Goal: Task Accomplishment & Management: Manage account settings

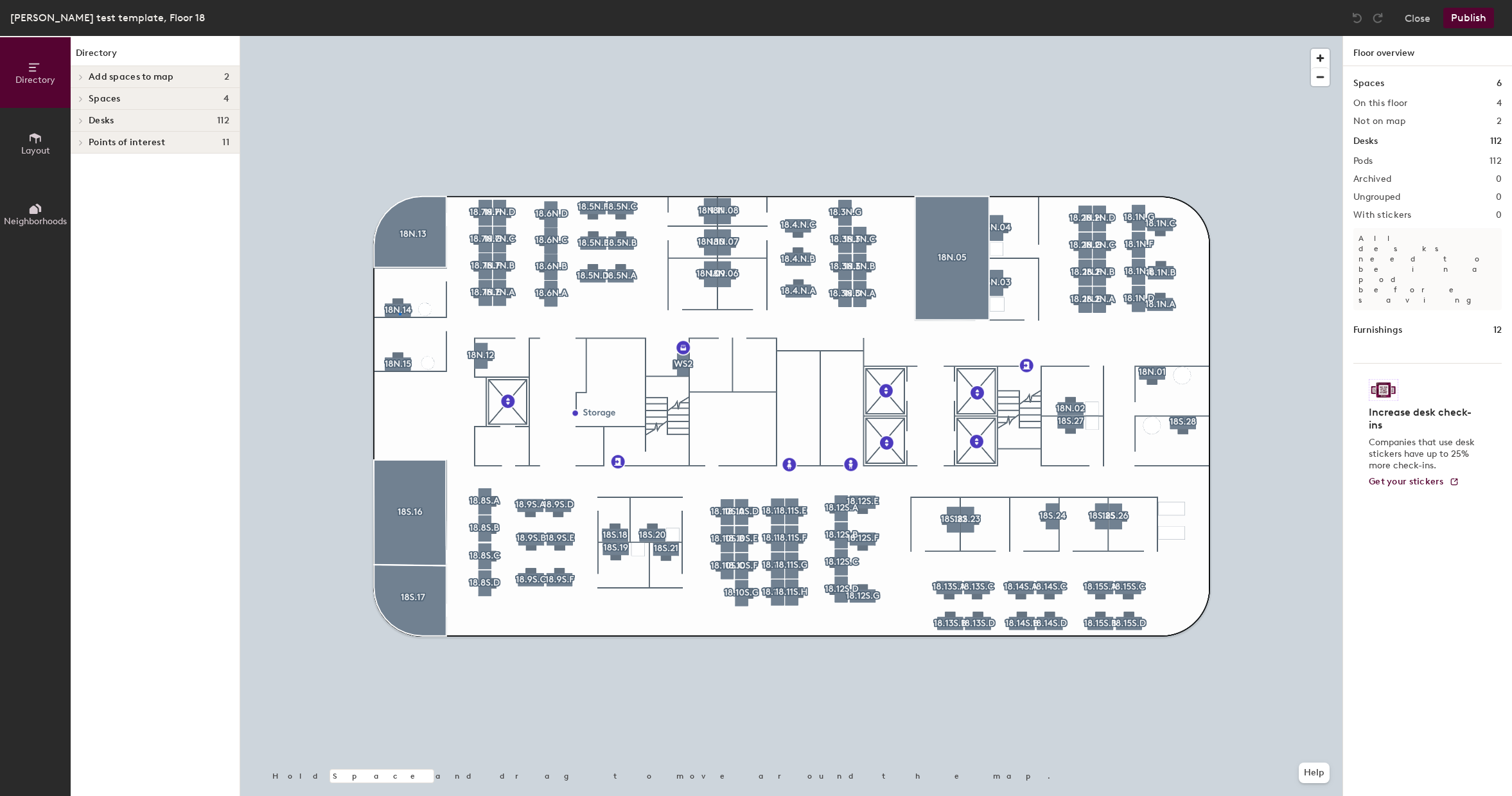
click at [400, 36] on div at bounding box center [791, 36] width 1102 height 0
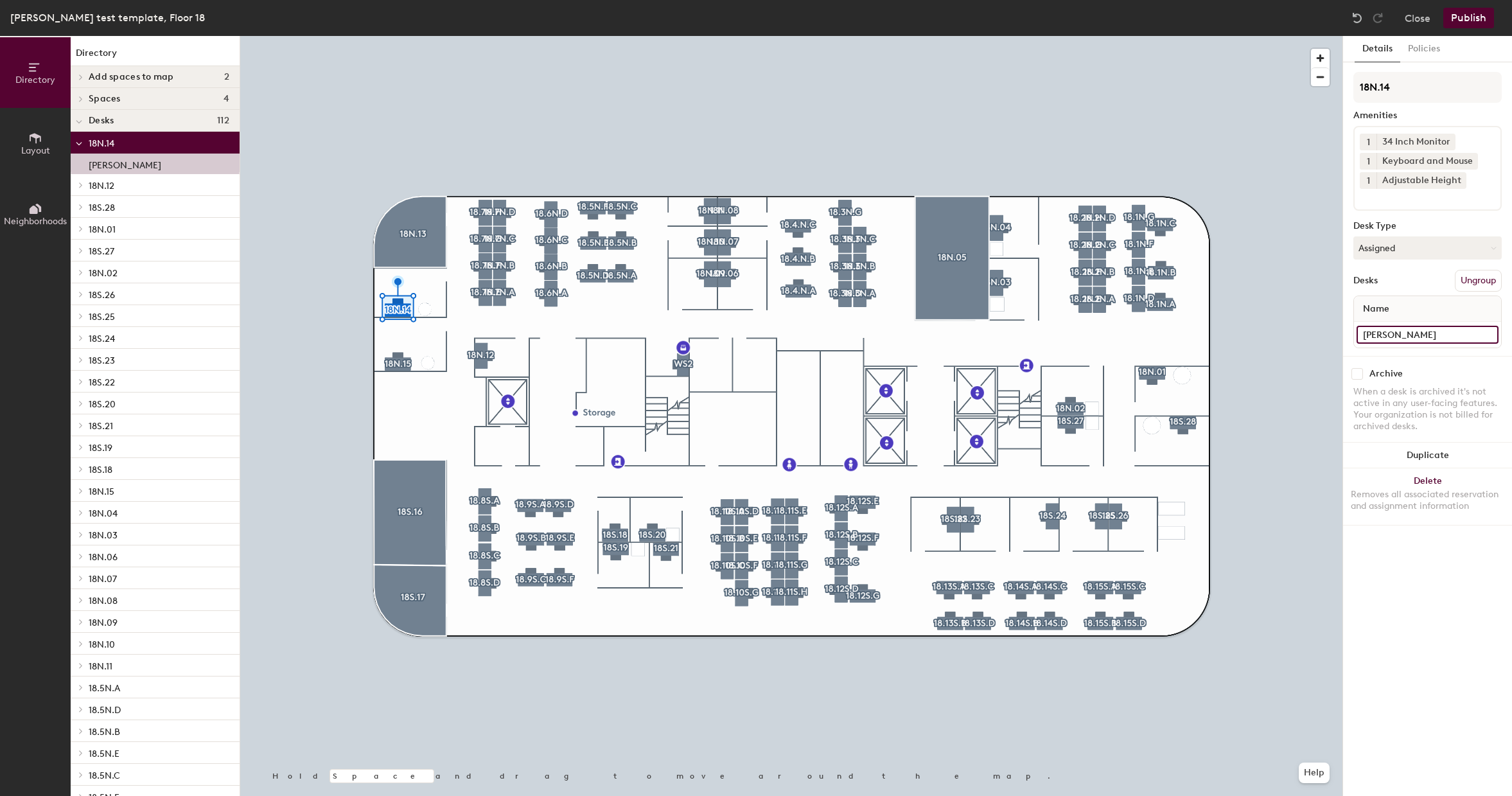
click at [1408, 335] on input "Emily White" at bounding box center [1428, 335] width 142 height 18
click at [1111, 36] on div at bounding box center [791, 36] width 1102 height 0
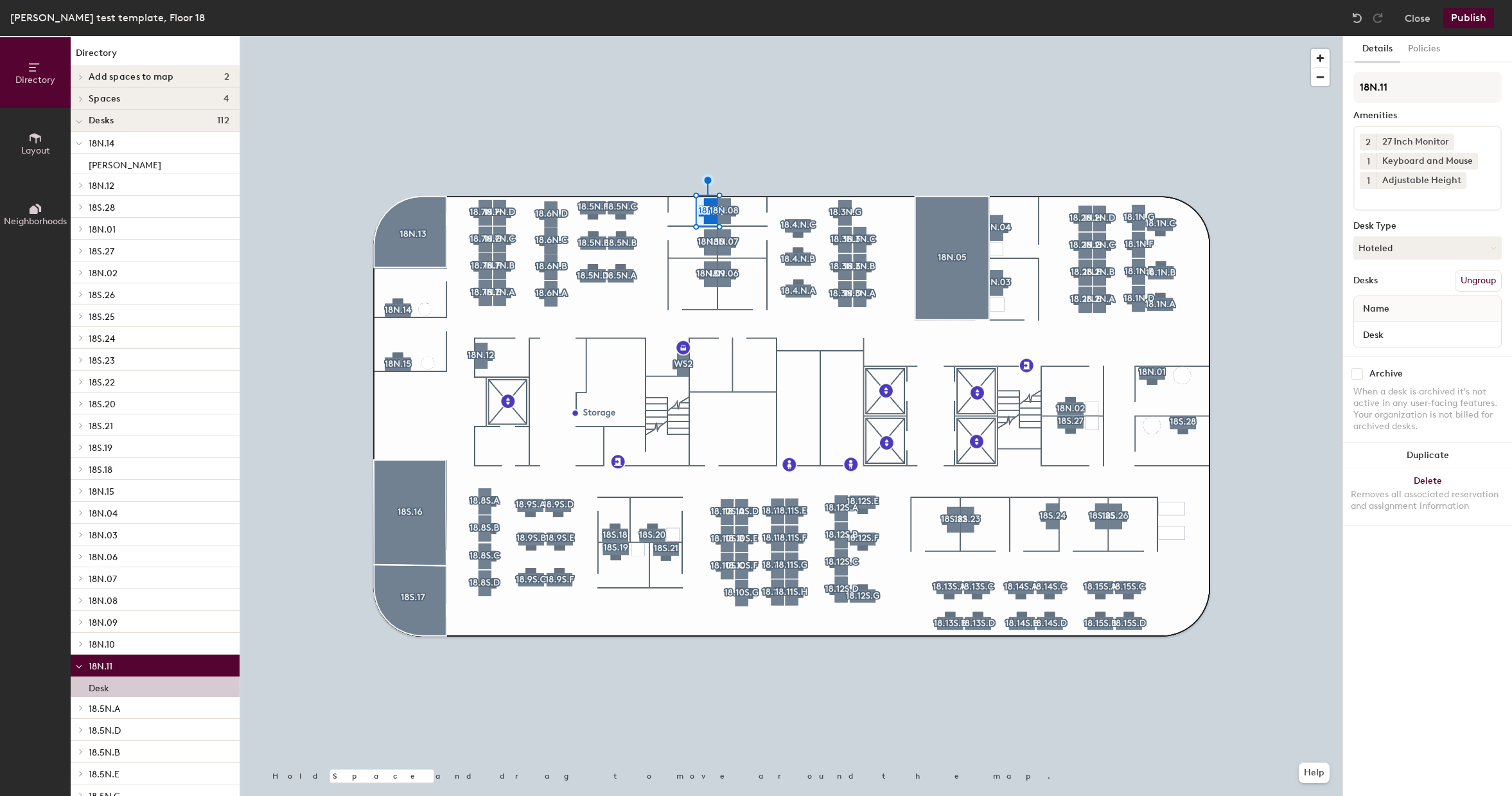
click at [777, 36] on div at bounding box center [791, 36] width 1102 height 0
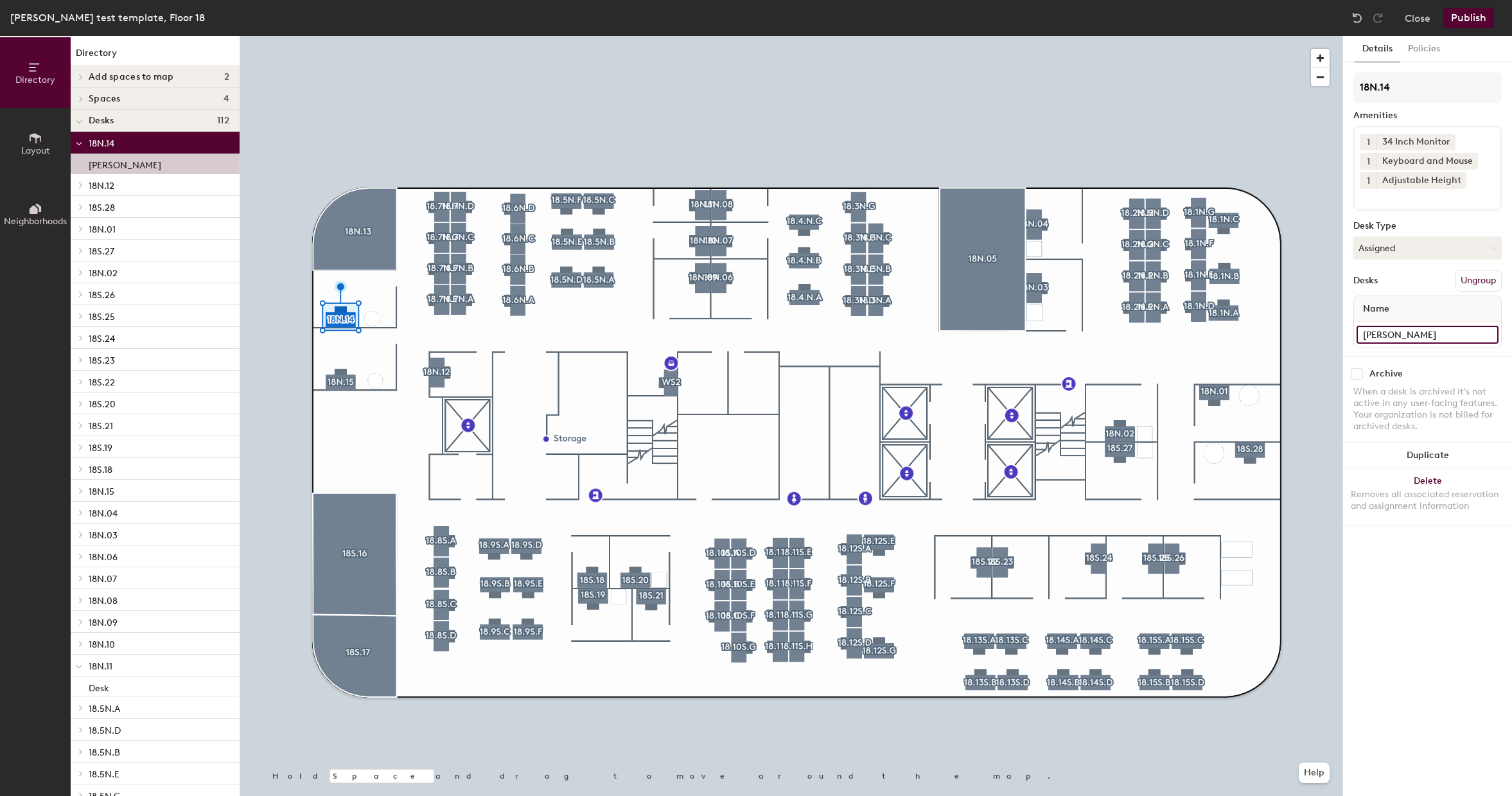
click at [1439, 337] on input "Emily White" at bounding box center [1428, 335] width 142 height 18
type input "Office"
click at [1414, 567] on div "Details Policies 18N.14 Amenities 1 34 Inch Monitor 1 Keyboard and Mouse 1 Adju…" at bounding box center [1428, 416] width 169 height 760
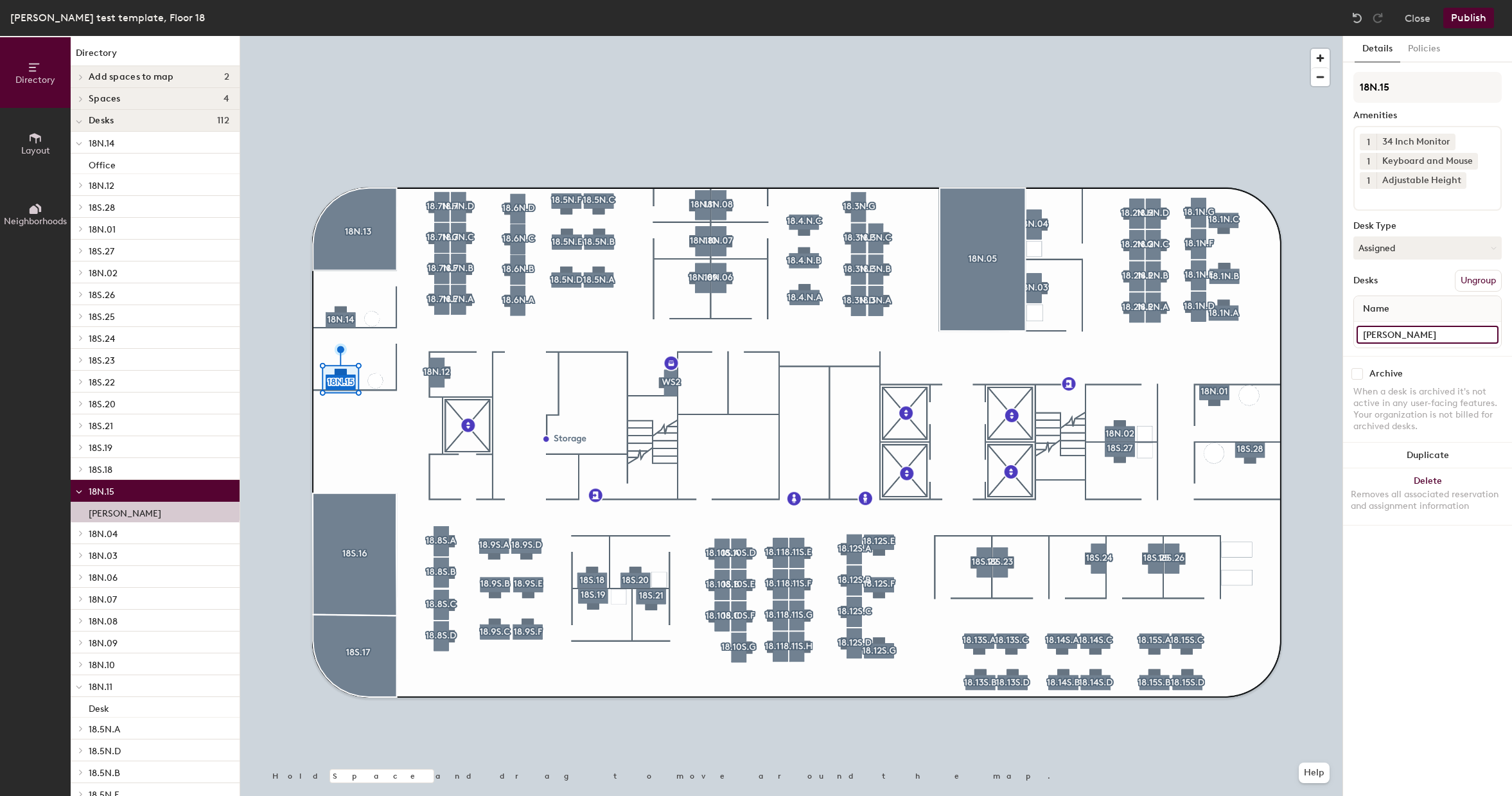
click at [1450, 331] on input "Jay Stewart" at bounding box center [1428, 335] width 142 height 18
type input "Office"
click at [416, 36] on div at bounding box center [791, 36] width 1102 height 0
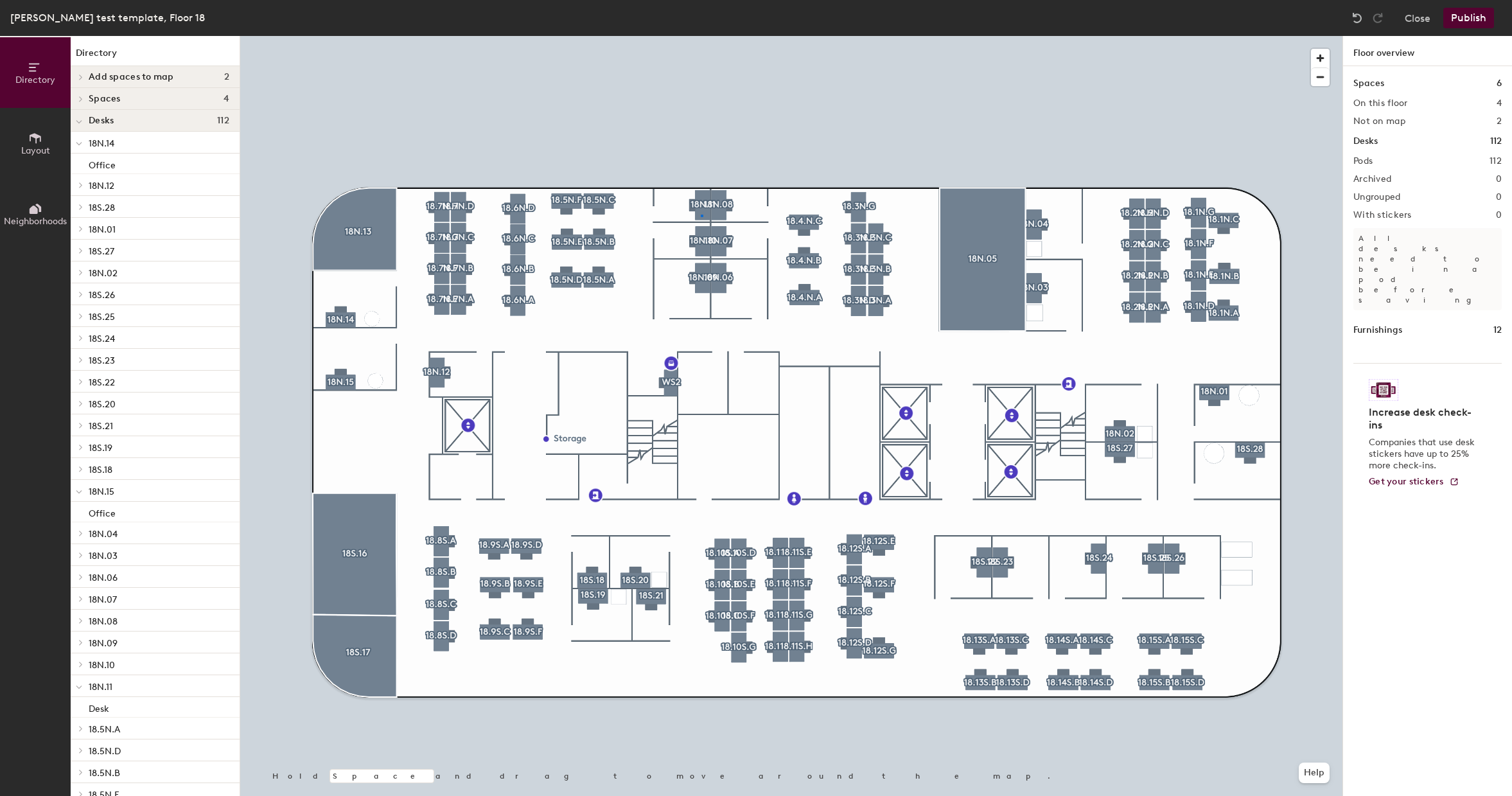
click at [701, 36] on div at bounding box center [791, 36] width 1102 height 0
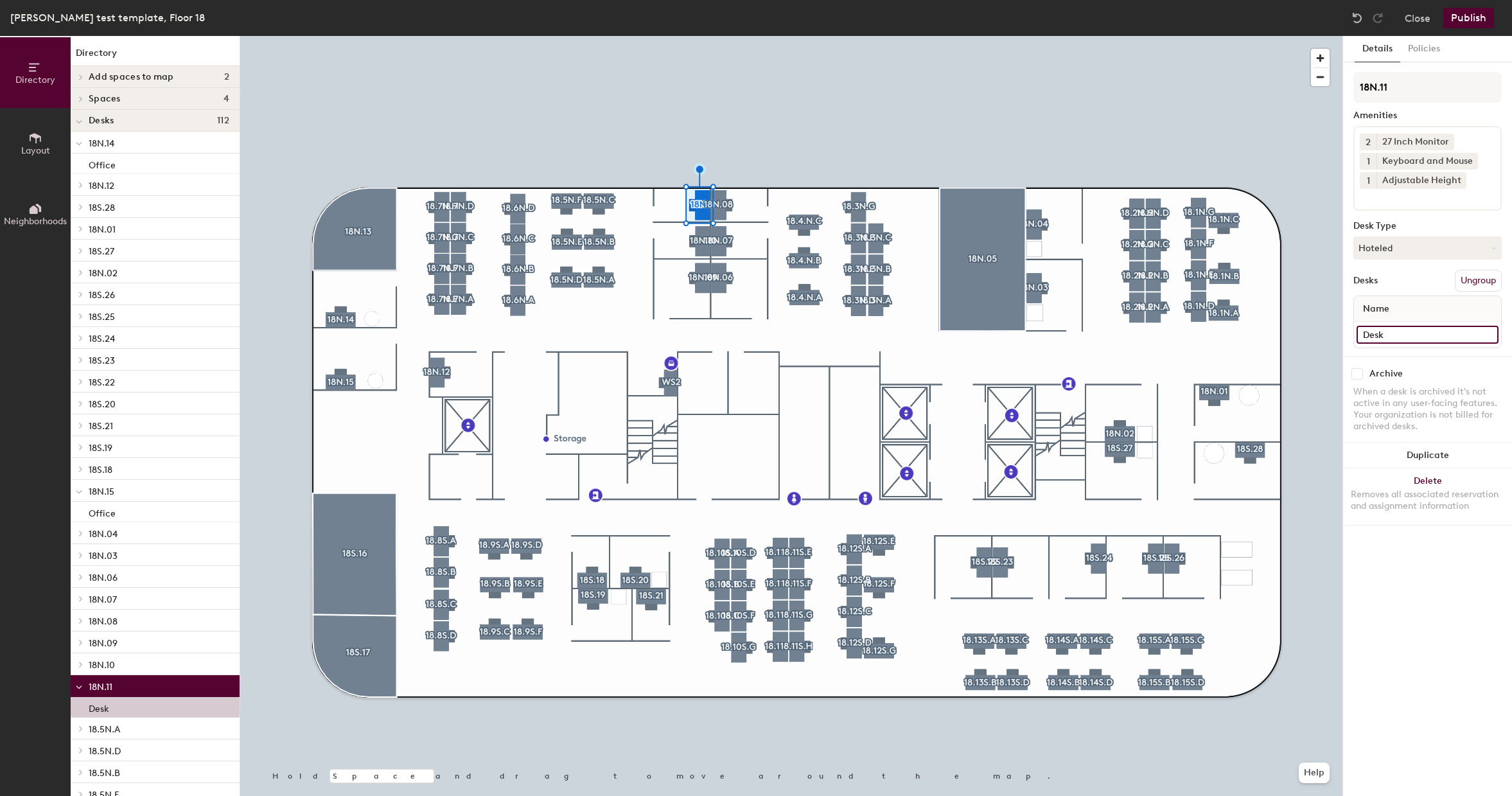
click at [1400, 338] on input "Desk" at bounding box center [1428, 335] width 142 height 18
type input "Focus Room"
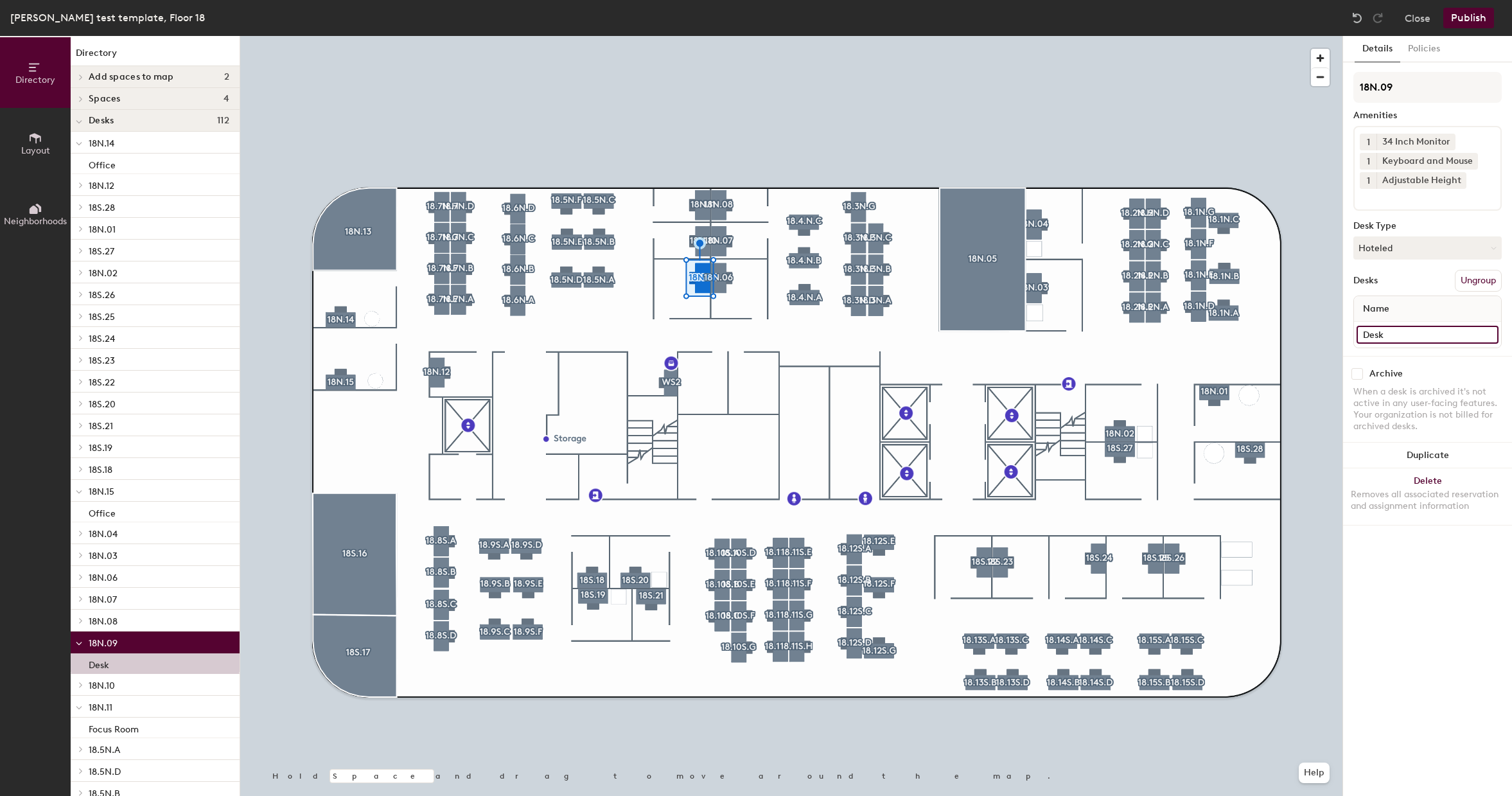
click at [1414, 335] on input "Desk" at bounding box center [1428, 335] width 142 height 18
type input "Office"
click at [701, 36] on div at bounding box center [791, 36] width 1102 height 0
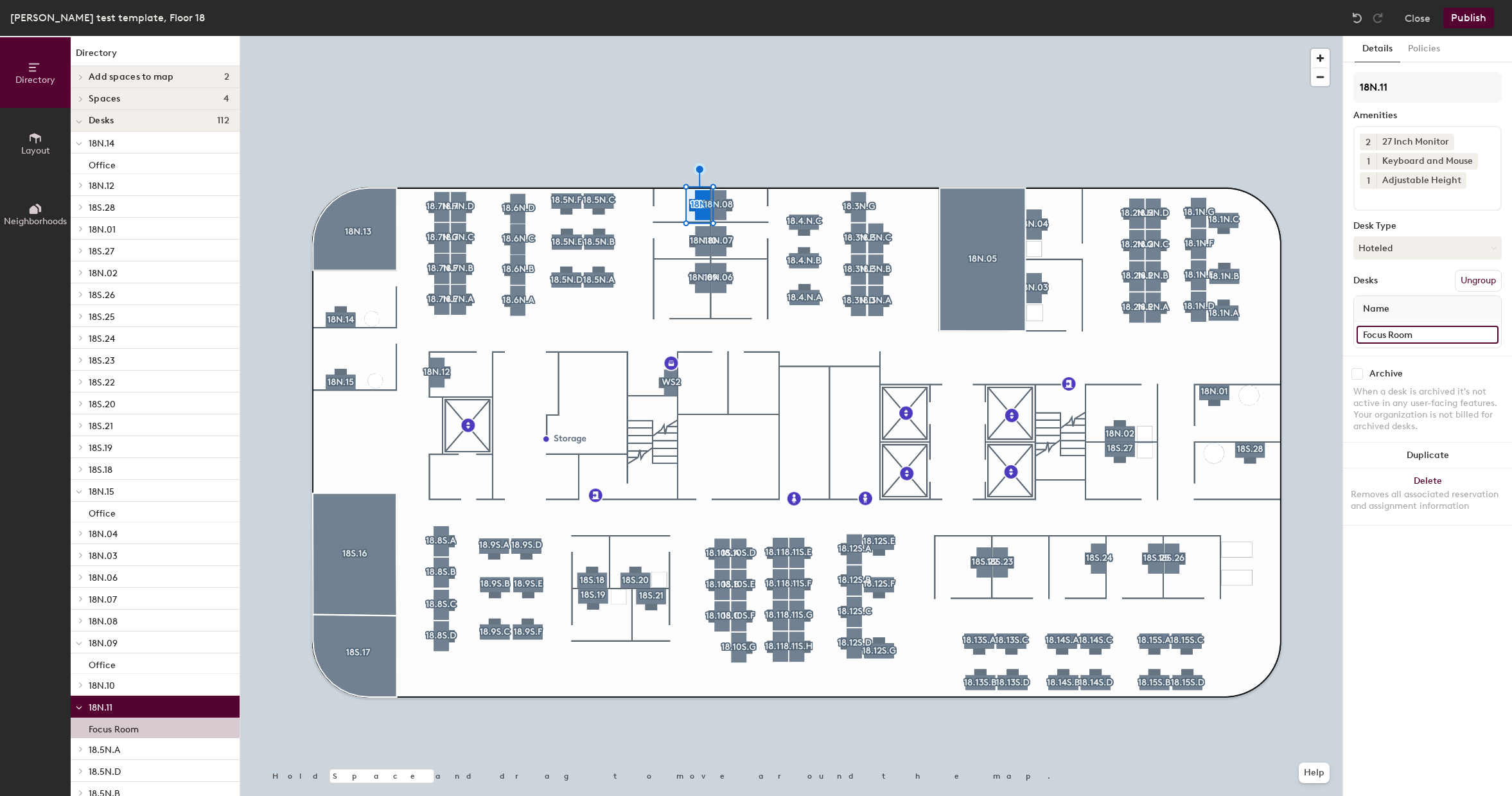
click at [1363, 337] on input "Focus Room" at bounding box center [1428, 335] width 142 height 18
click at [1365, 337] on input "Focus Room" at bounding box center [1428, 335] width 142 height 18
type input "Reservable Focus Room"
click at [1470, 592] on div "Details Policies 18N.11 Amenities 2 27 Inch Monitor 1 Keyboard and Mouse 1 Adju…" at bounding box center [1428, 416] width 169 height 760
click at [1469, 23] on button "Publish" at bounding box center [1468, 18] width 51 height 21
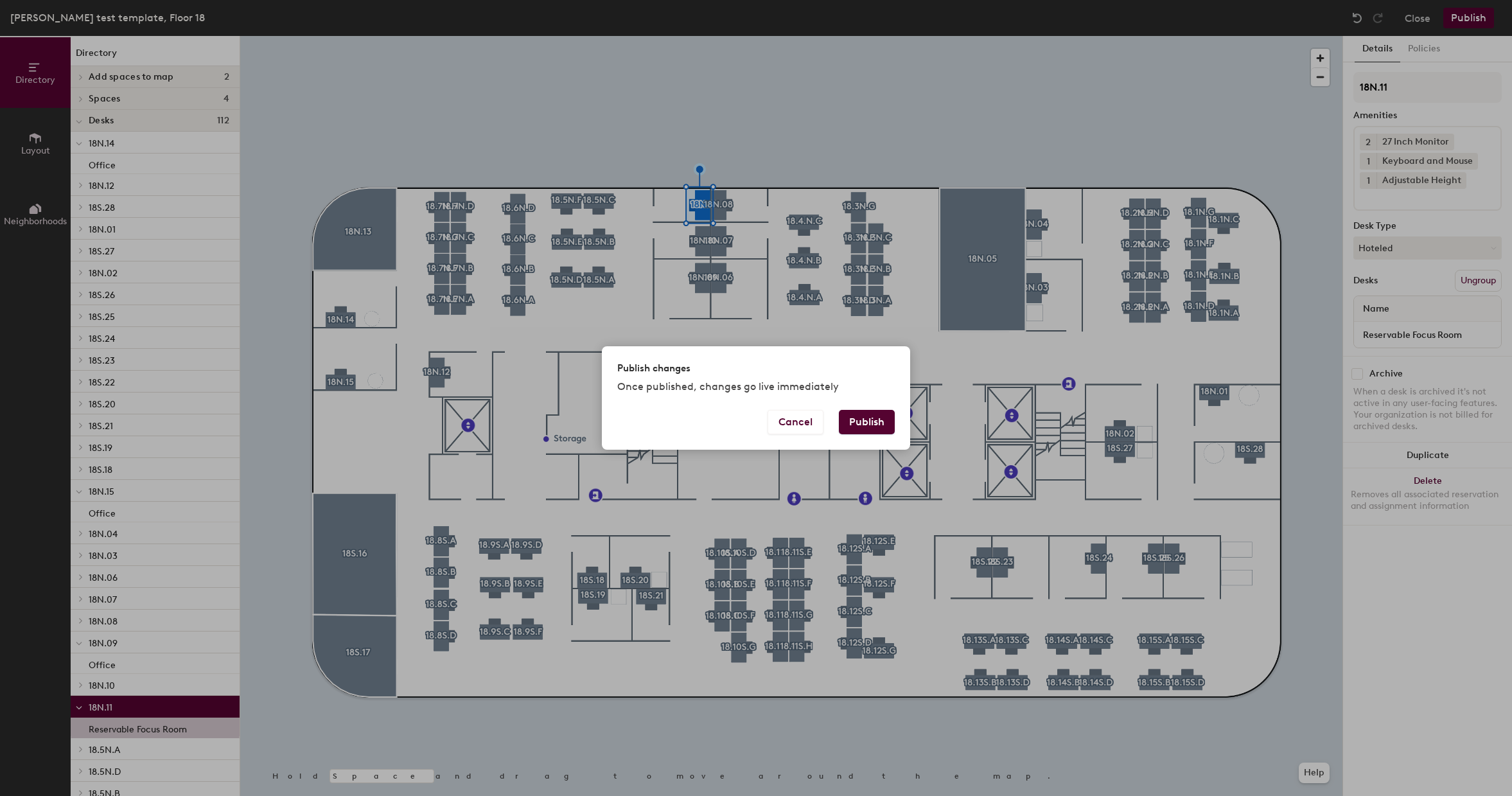
click at [874, 422] on button "Publish" at bounding box center [867, 422] width 56 height 24
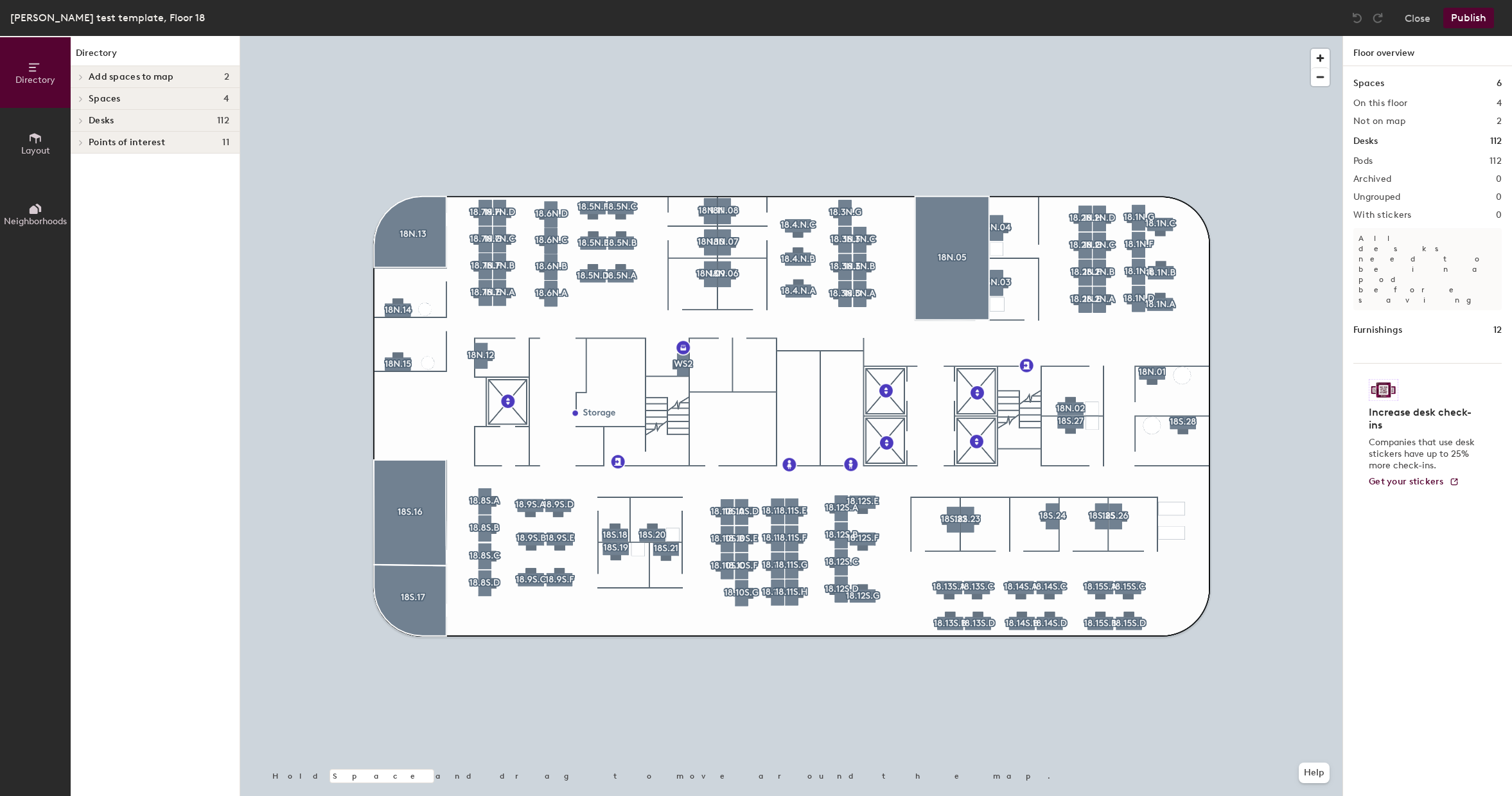
click at [709, 36] on div at bounding box center [791, 36] width 1102 height 0
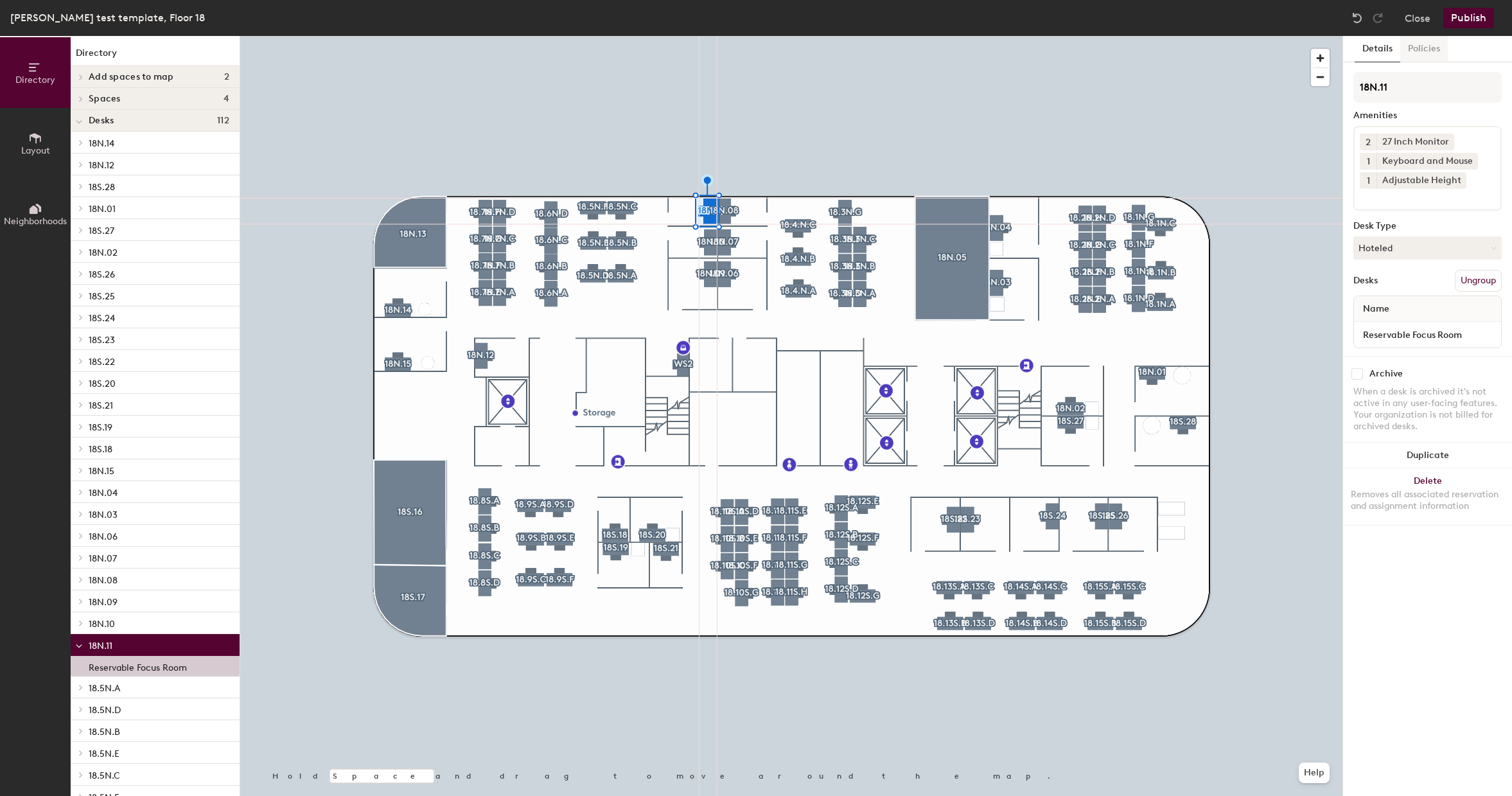
click at [1419, 50] on button "Policies" at bounding box center [1424, 49] width 48 height 26
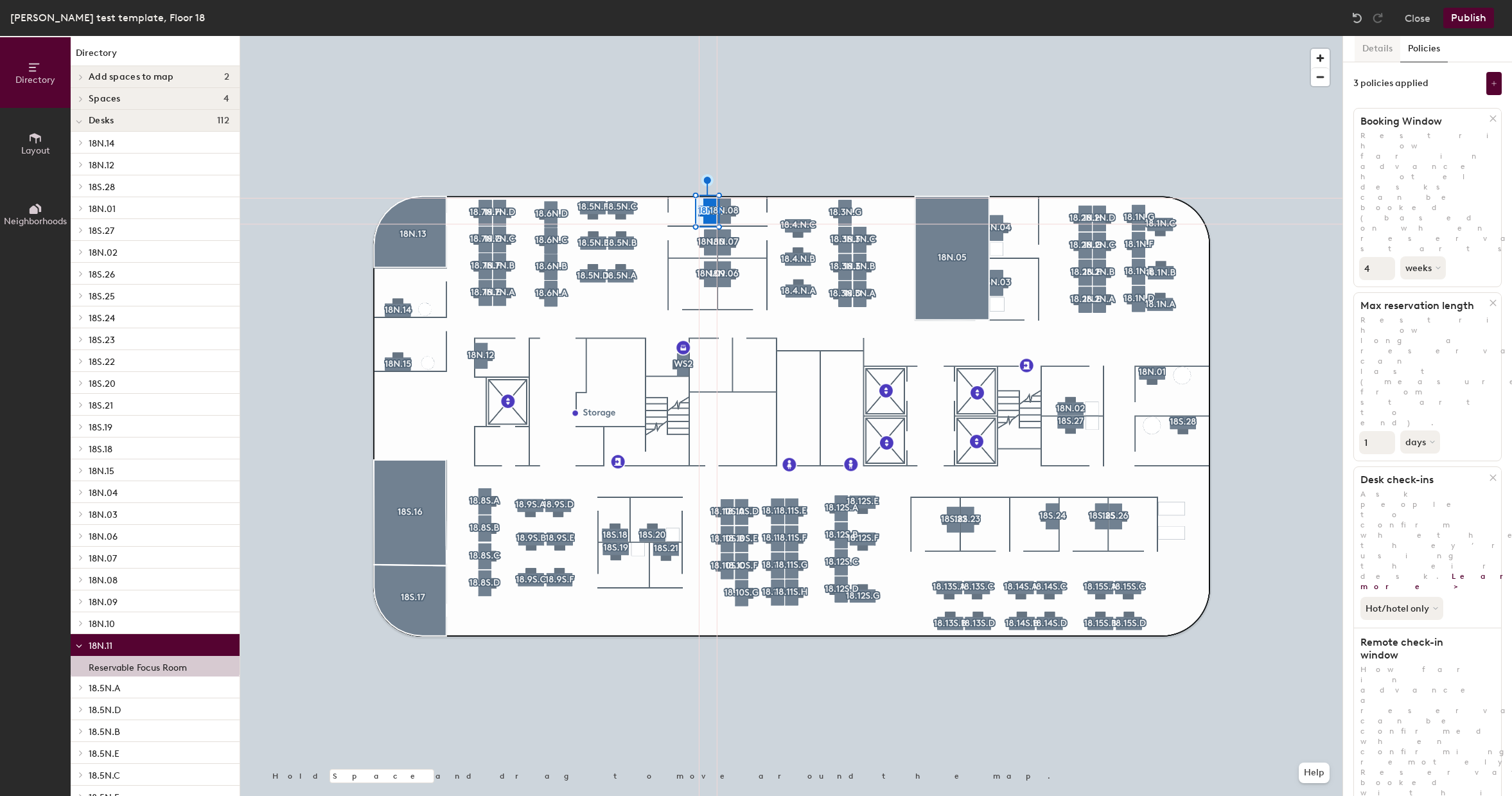
click at [1373, 50] on button "Details" at bounding box center [1378, 49] width 46 height 26
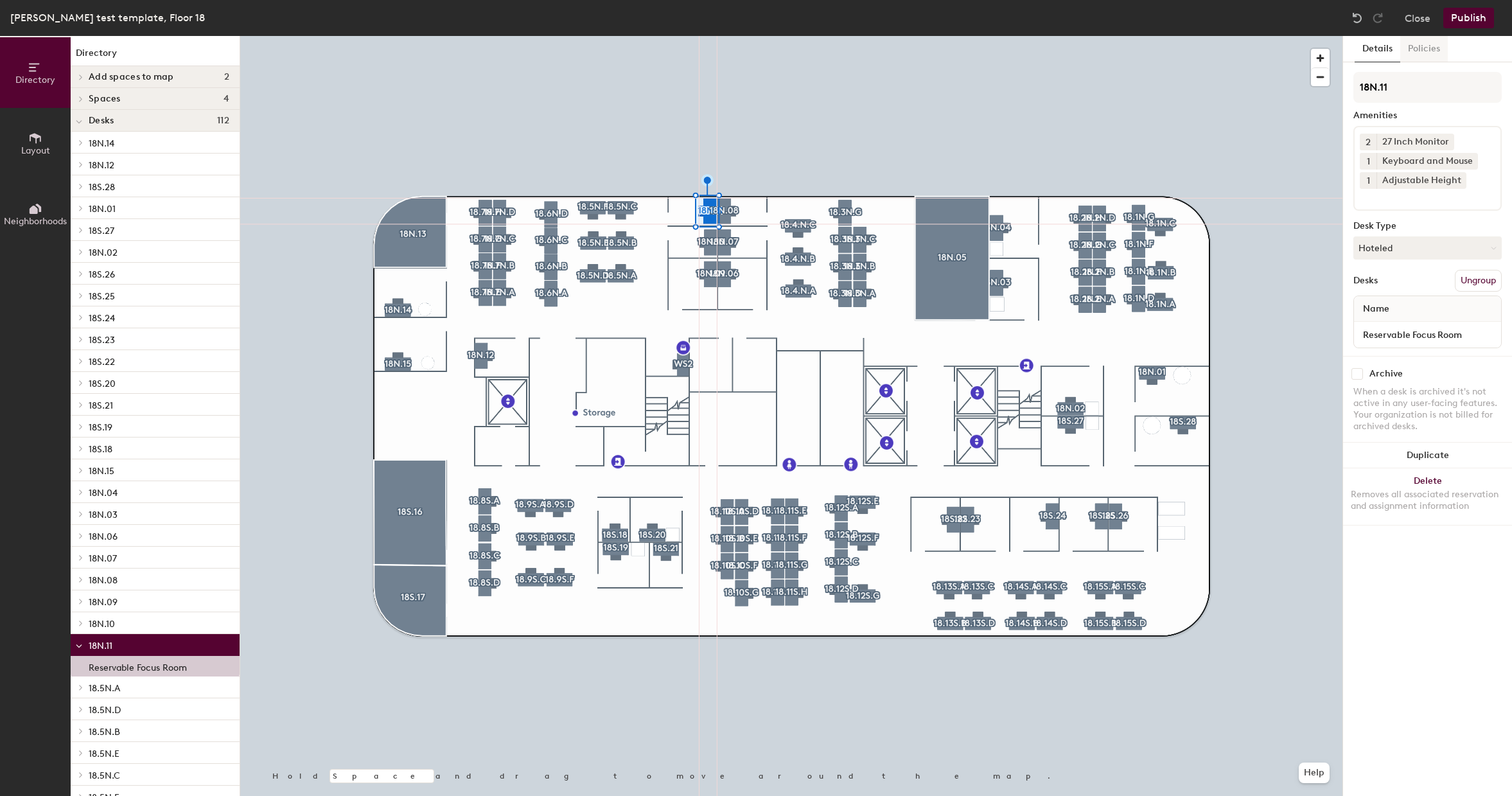
click at [1418, 48] on button "Policies" at bounding box center [1424, 49] width 48 height 26
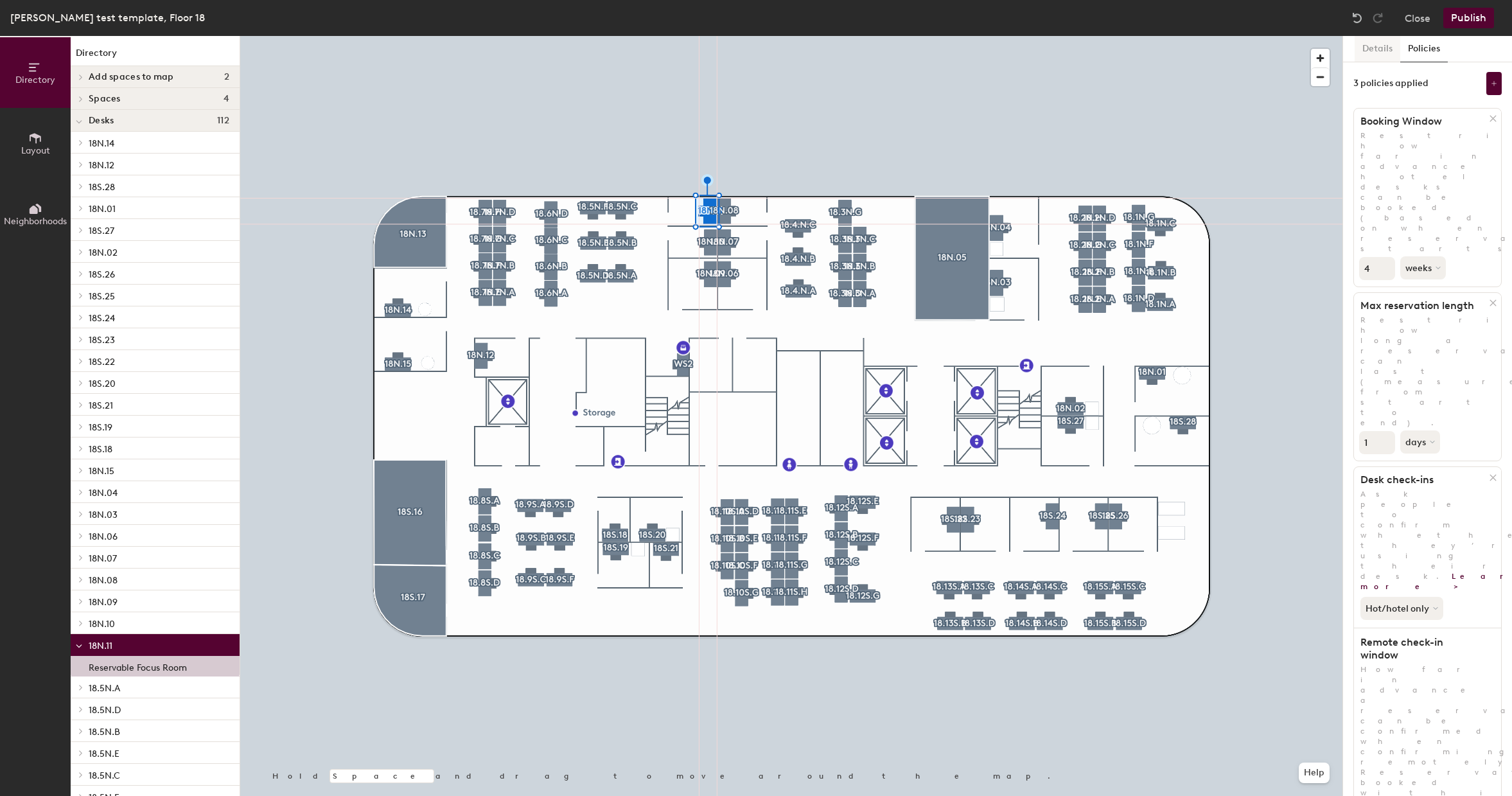
click at [1370, 53] on button "Details" at bounding box center [1378, 49] width 46 height 26
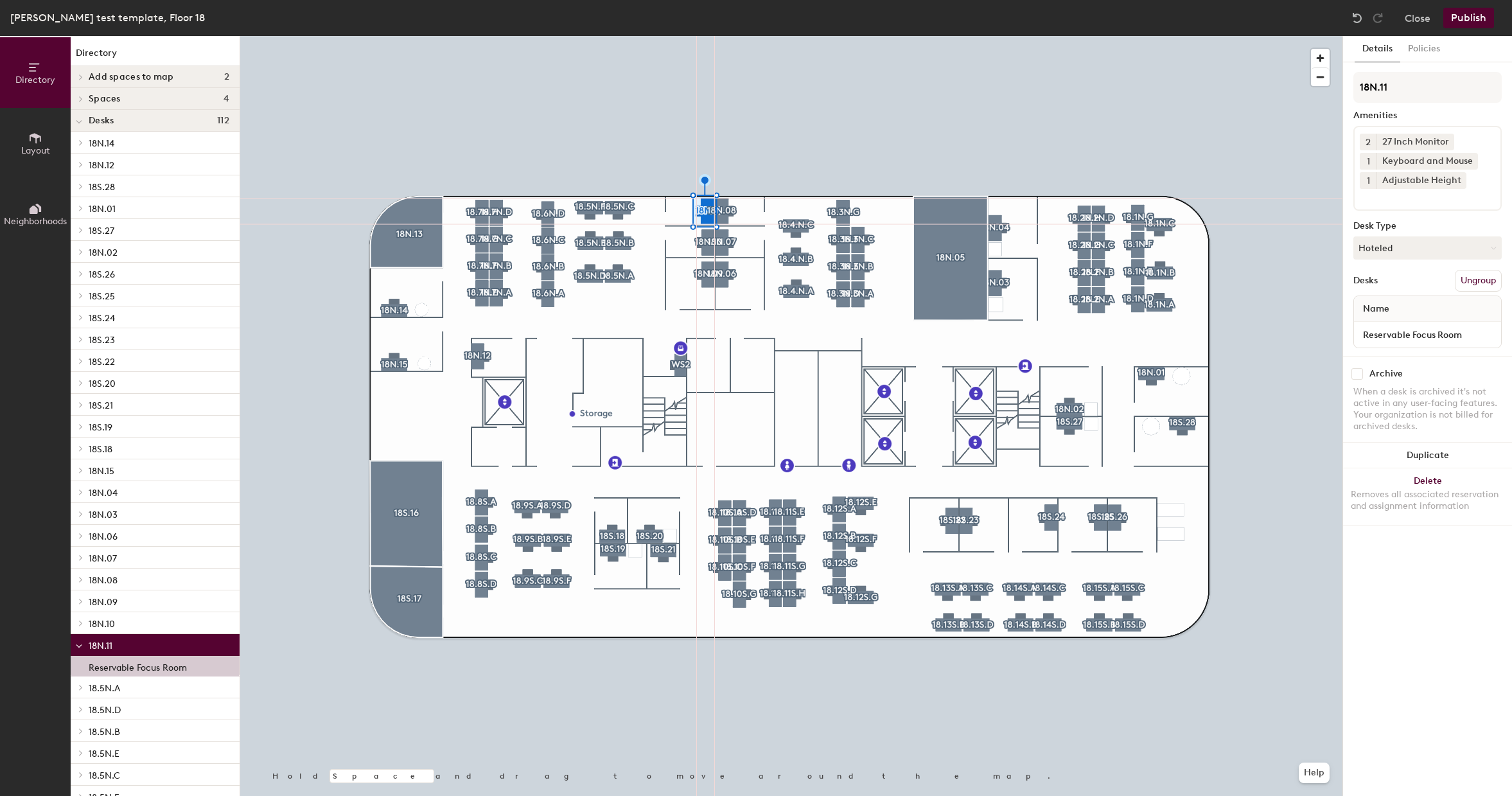
click at [1456, 21] on button "Publish" at bounding box center [1468, 18] width 51 height 21
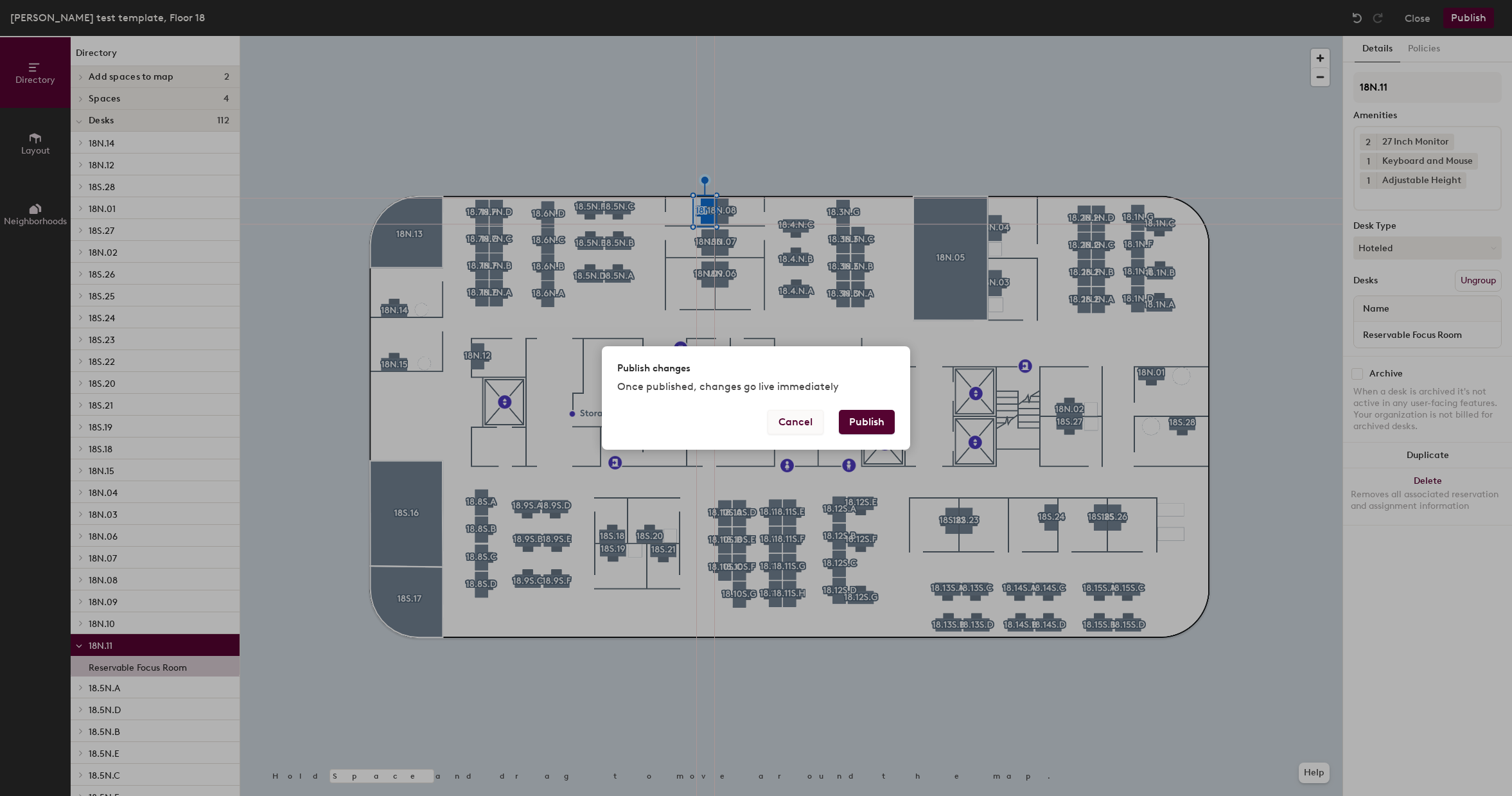
click at [809, 418] on button "Cancel" at bounding box center [795, 422] width 56 height 24
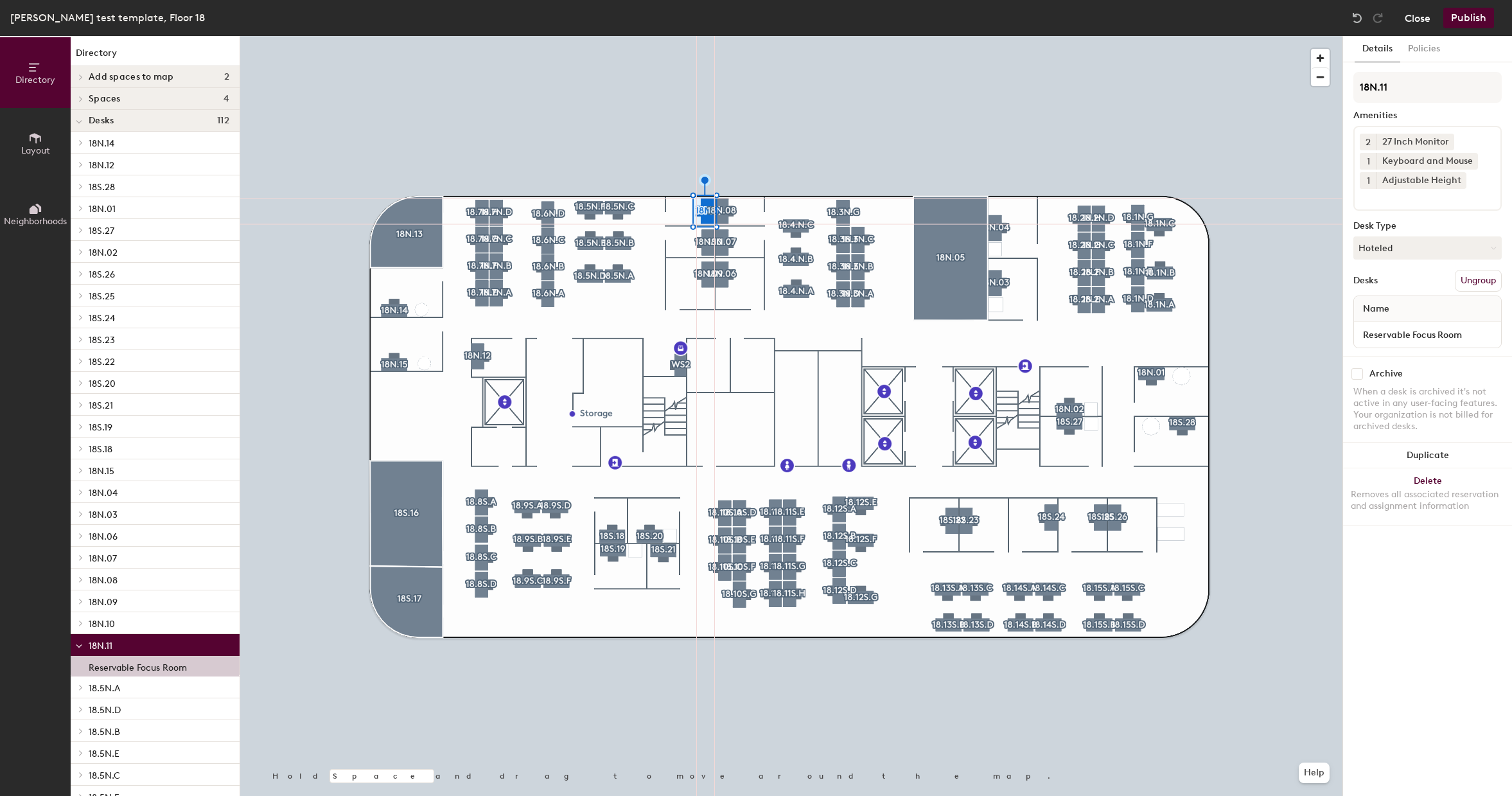
click at [1425, 19] on button "Close" at bounding box center [1417, 18] width 26 height 21
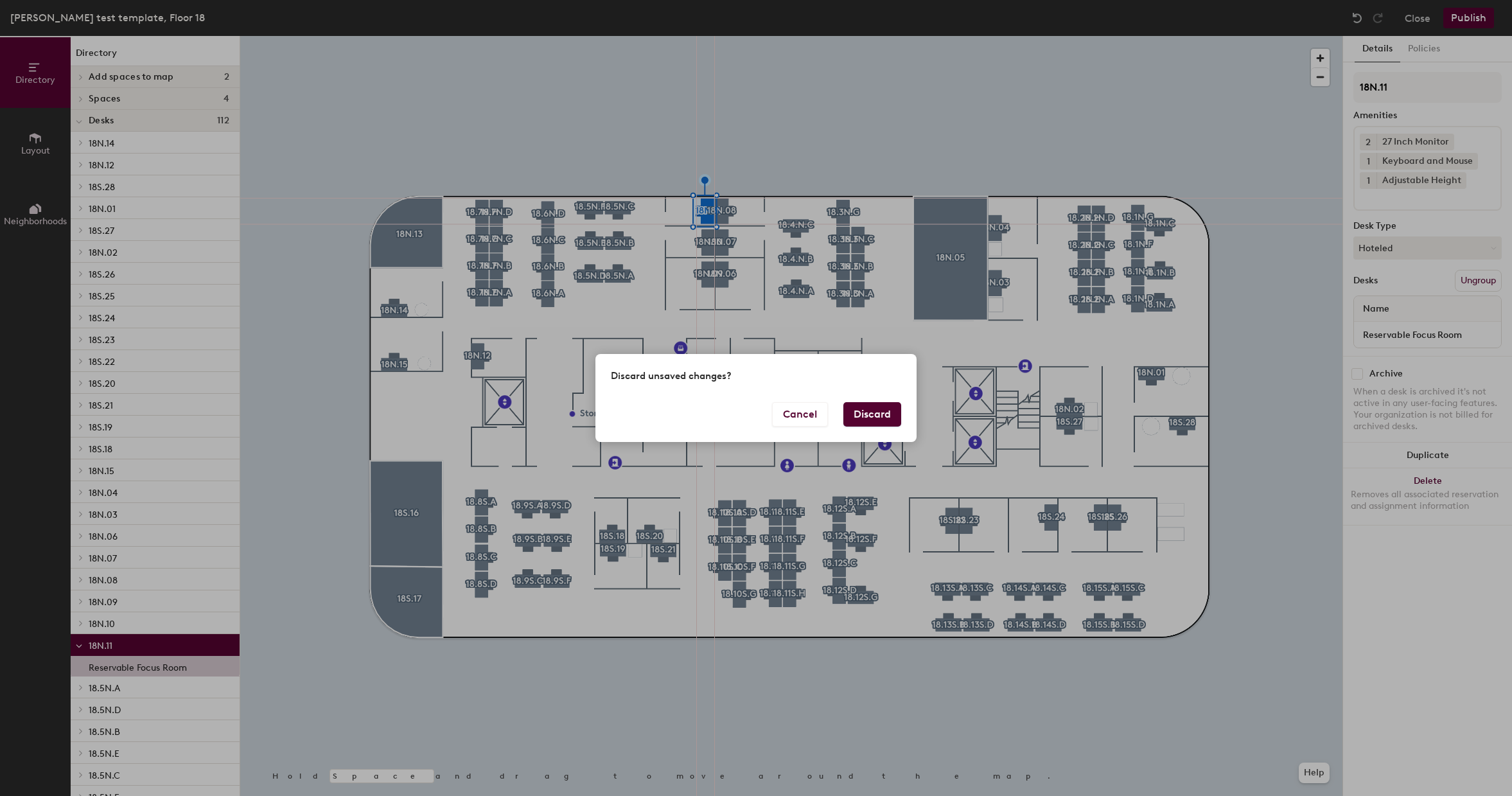
click at [871, 421] on button "Discard" at bounding box center [872, 414] width 58 height 24
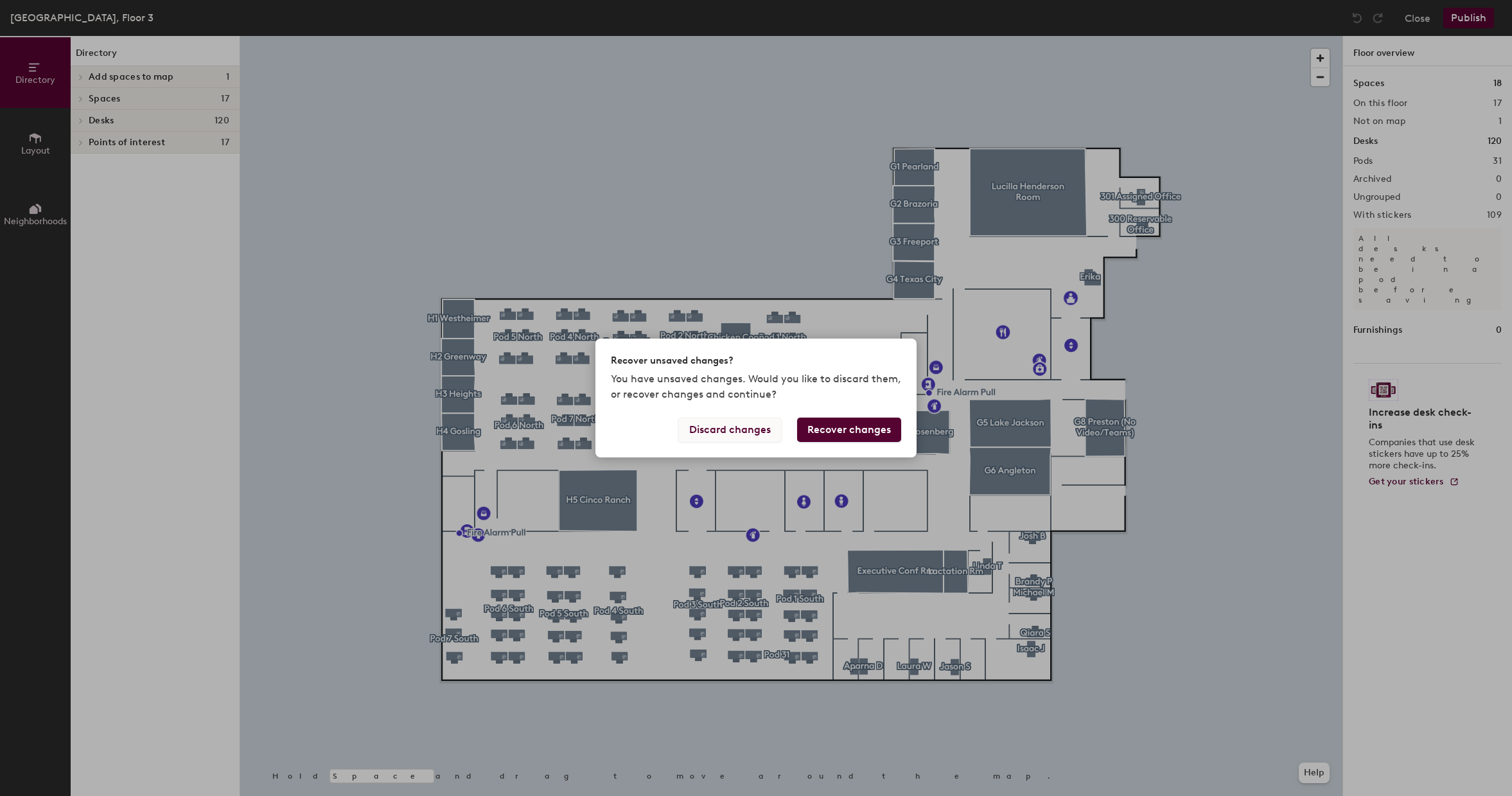
click at [755, 433] on button "Discard changes" at bounding box center [730, 430] width 104 height 24
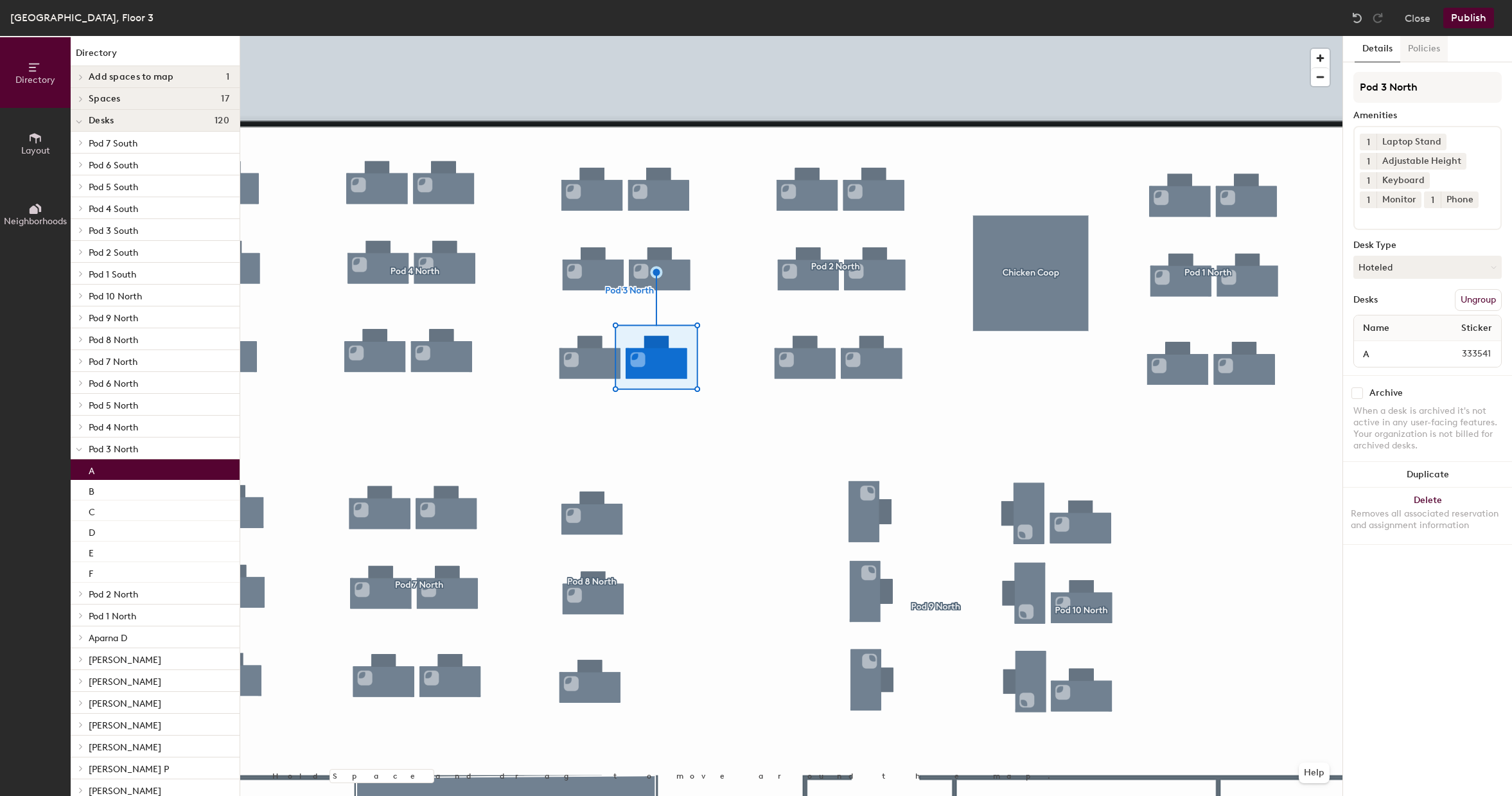
click at [1419, 48] on button "Policies" at bounding box center [1424, 49] width 48 height 26
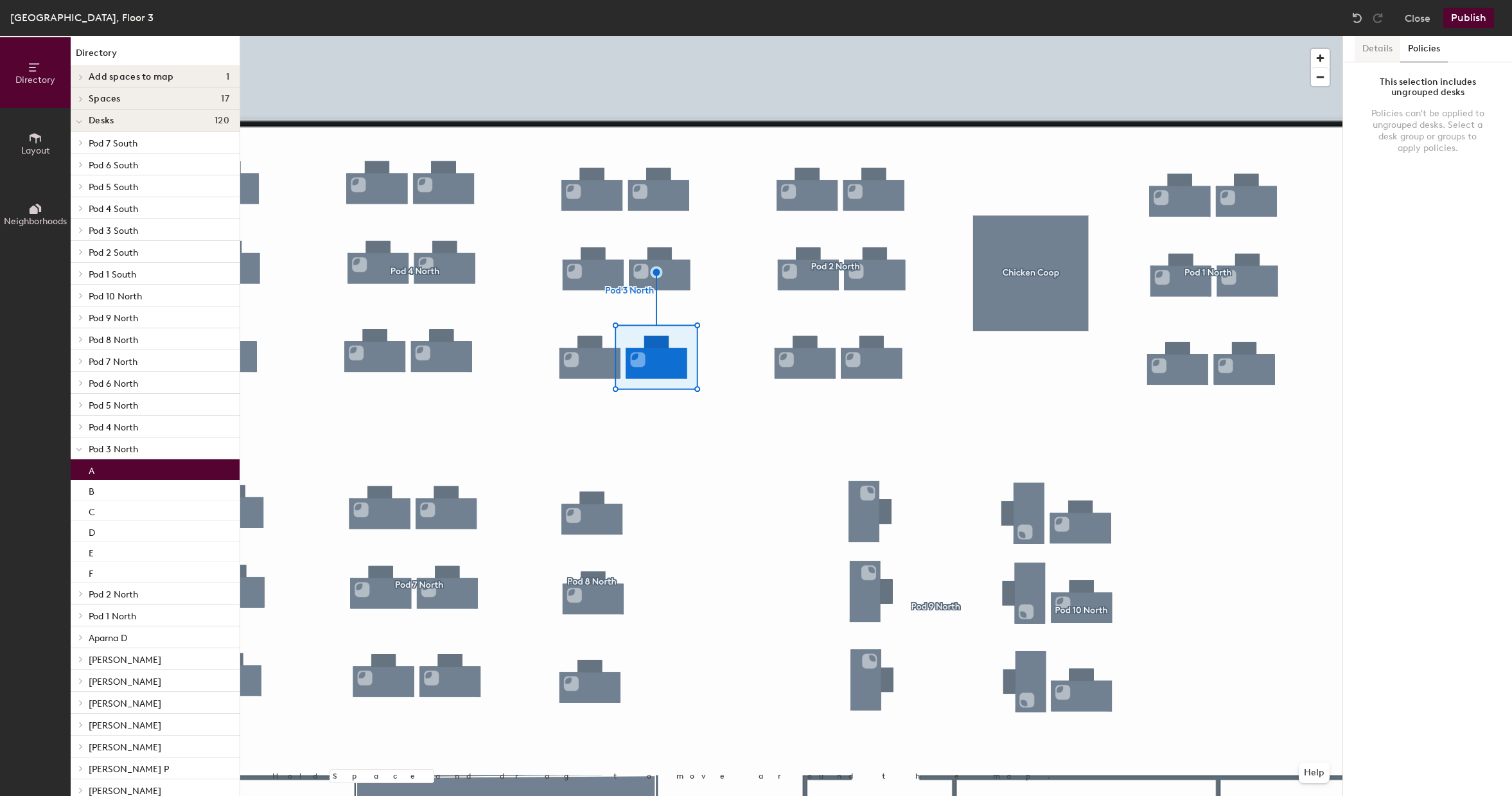
click at [1379, 55] on button "Details" at bounding box center [1378, 49] width 46 height 26
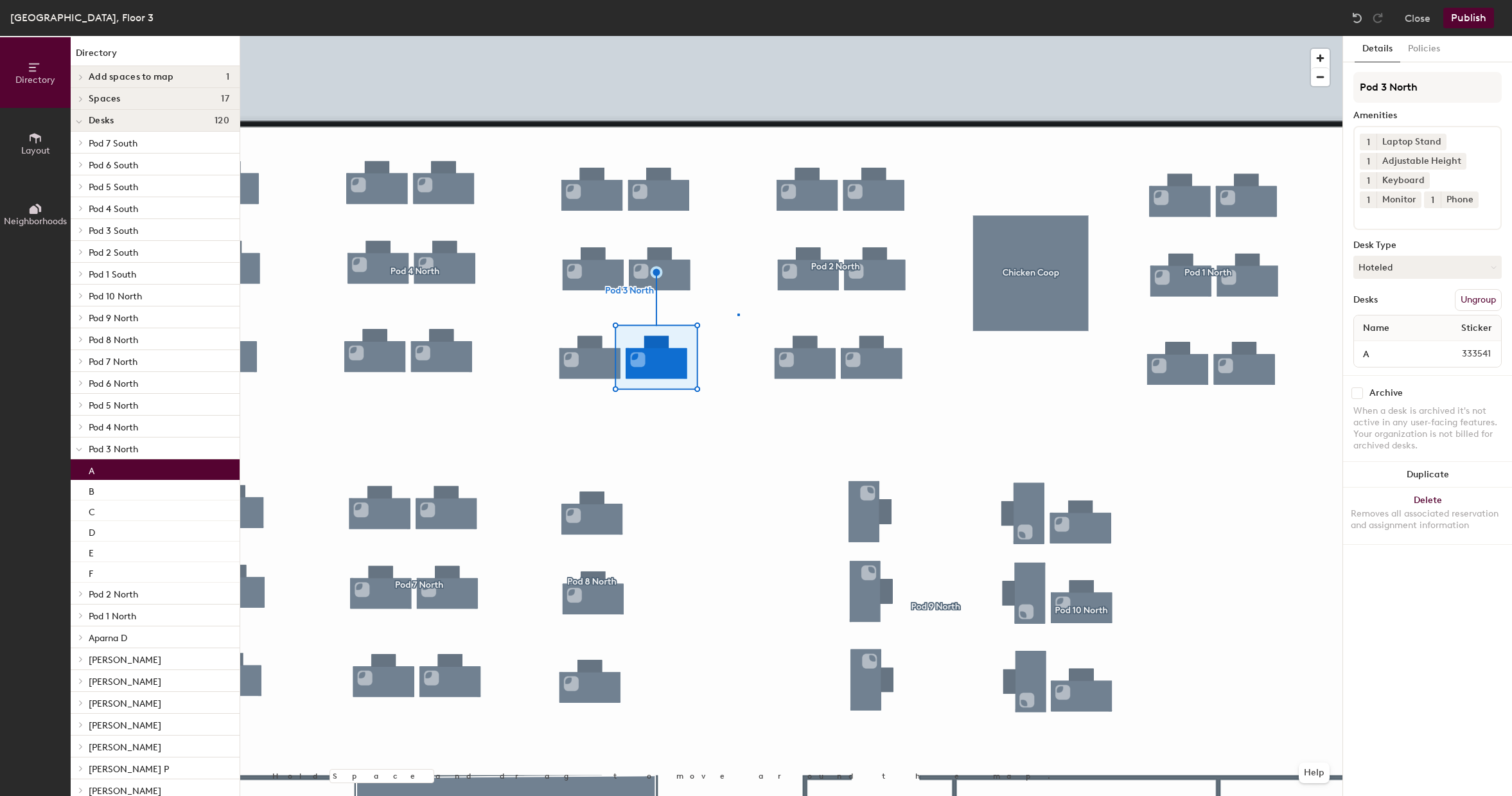
click at [738, 36] on div at bounding box center [791, 36] width 1102 height 0
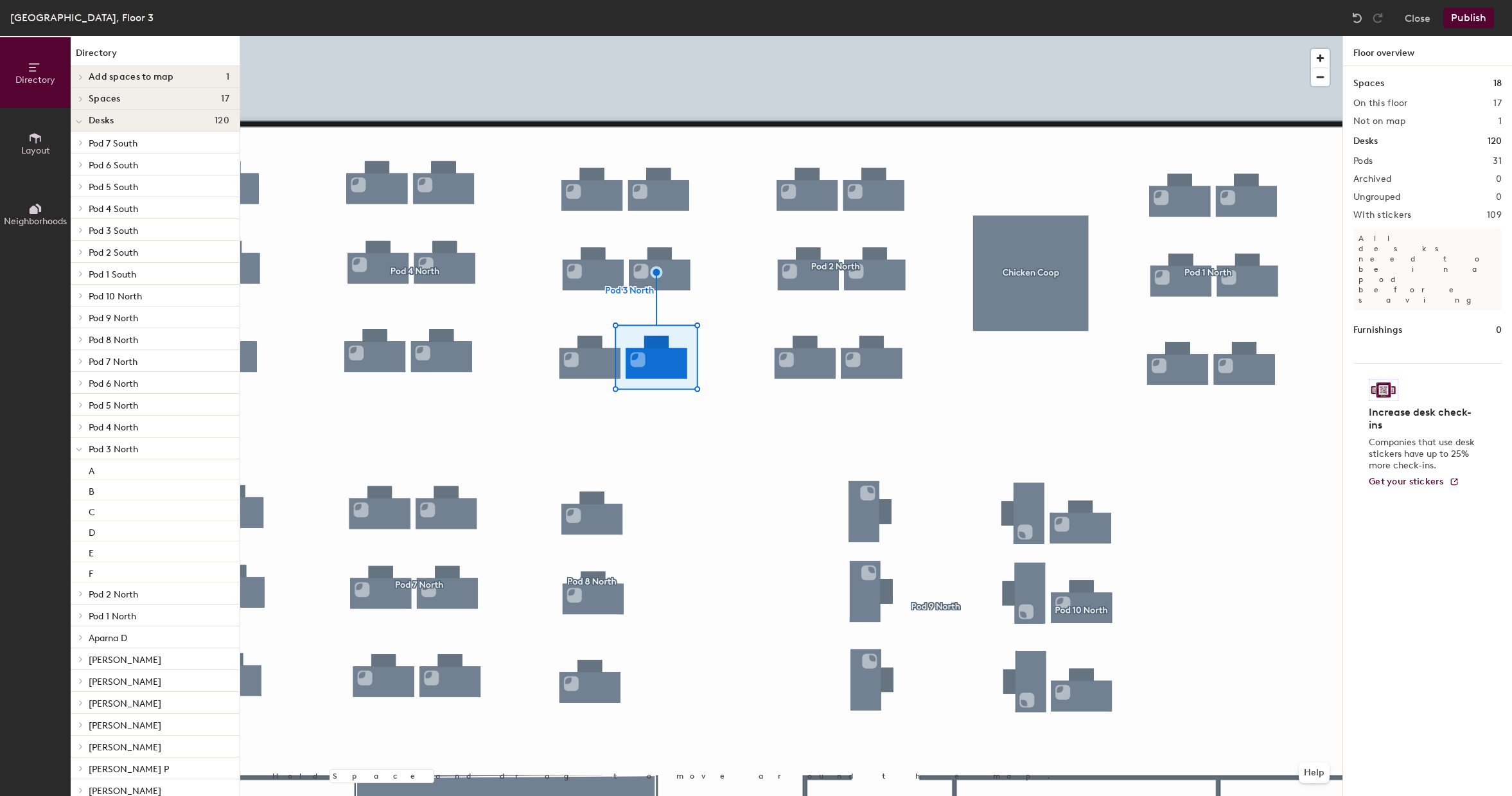
click at [678, 36] on div at bounding box center [791, 36] width 1102 height 0
click at [668, 36] on div at bounding box center [791, 36] width 1102 height 0
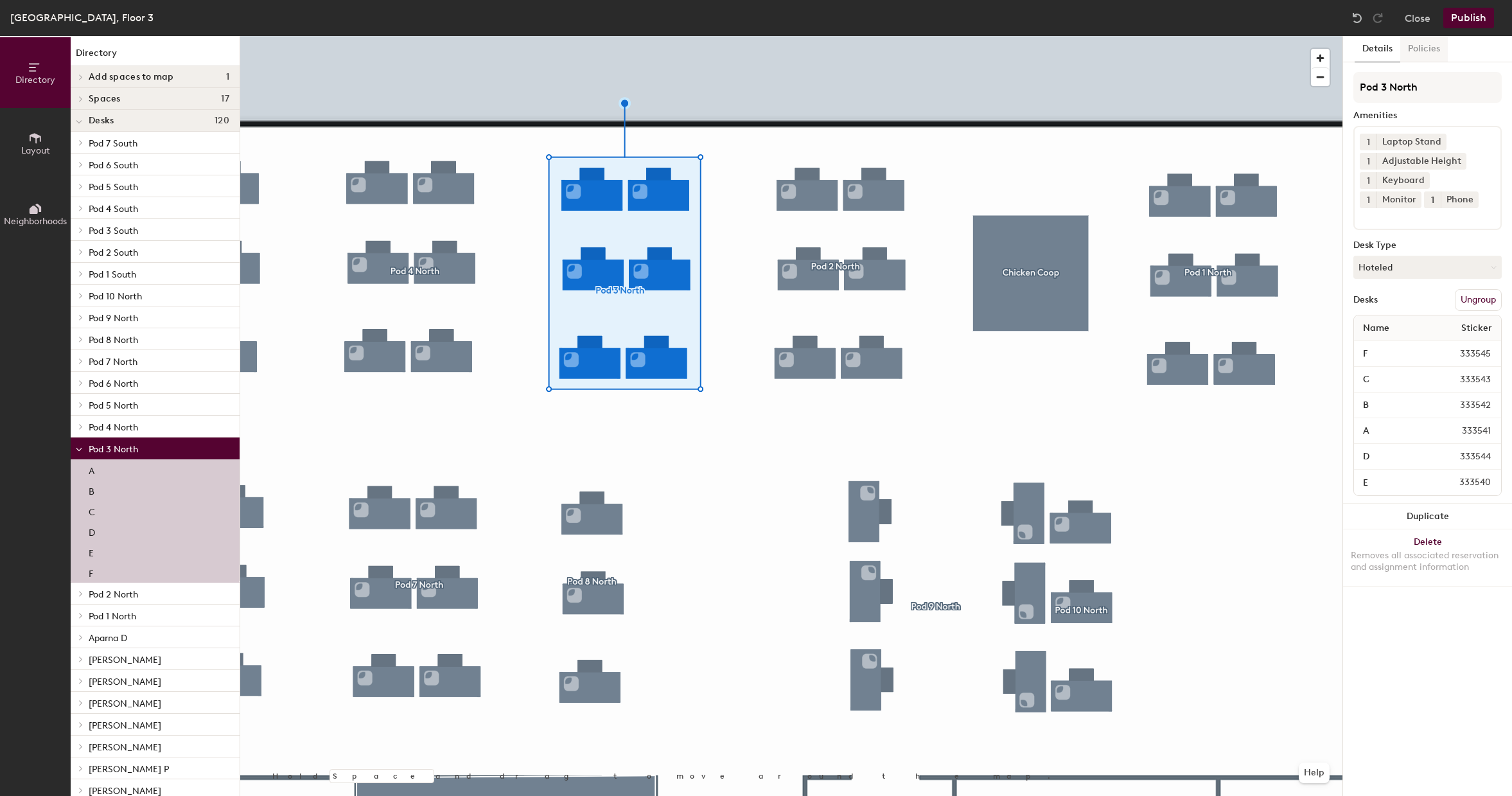
click at [1419, 48] on button "Policies" at bounding box center [1424, 49] width 48 height 26
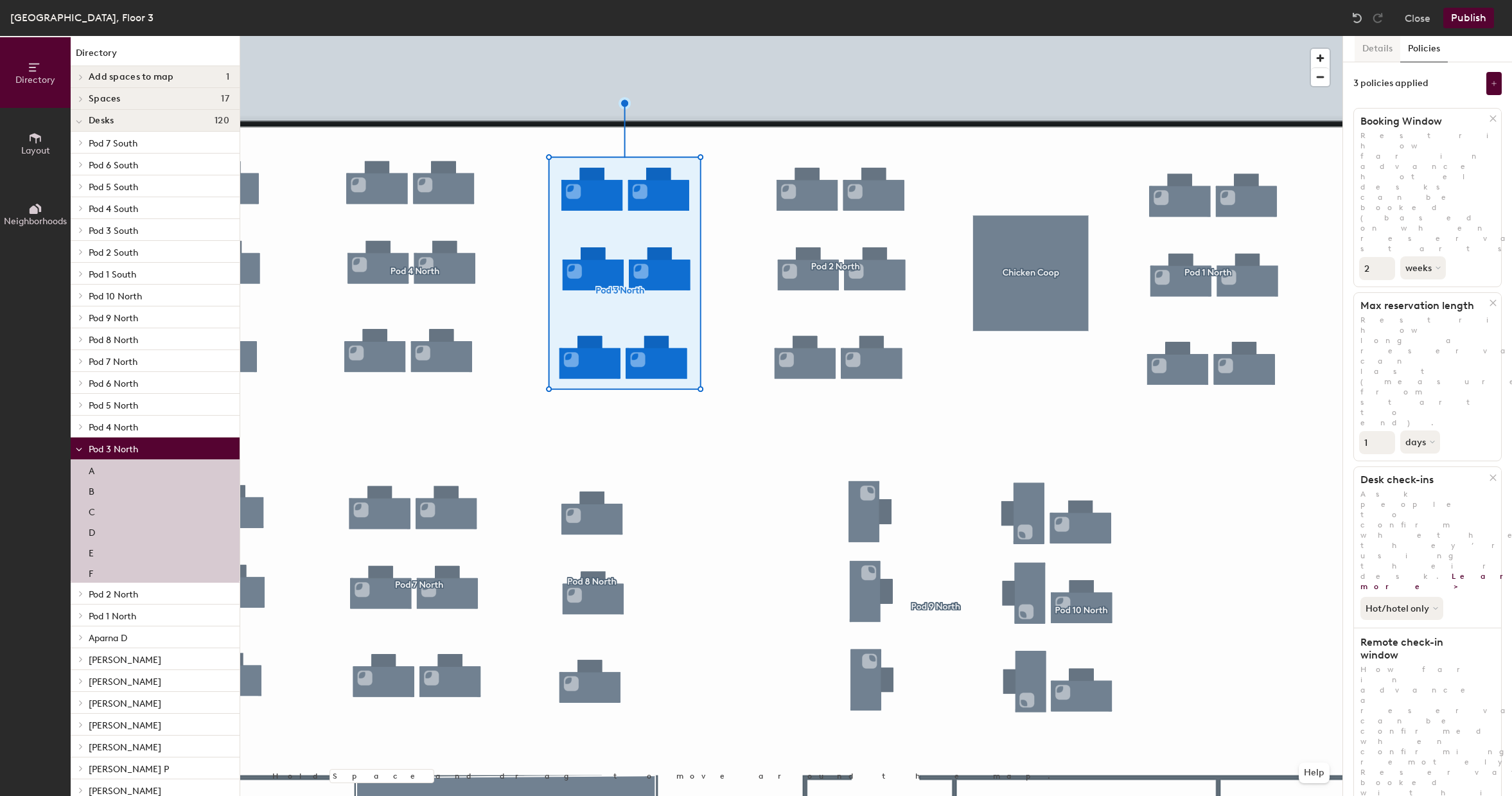
click at [1374, 46] on button "Details" at bounding box center [1378, 49] width 46 height 26
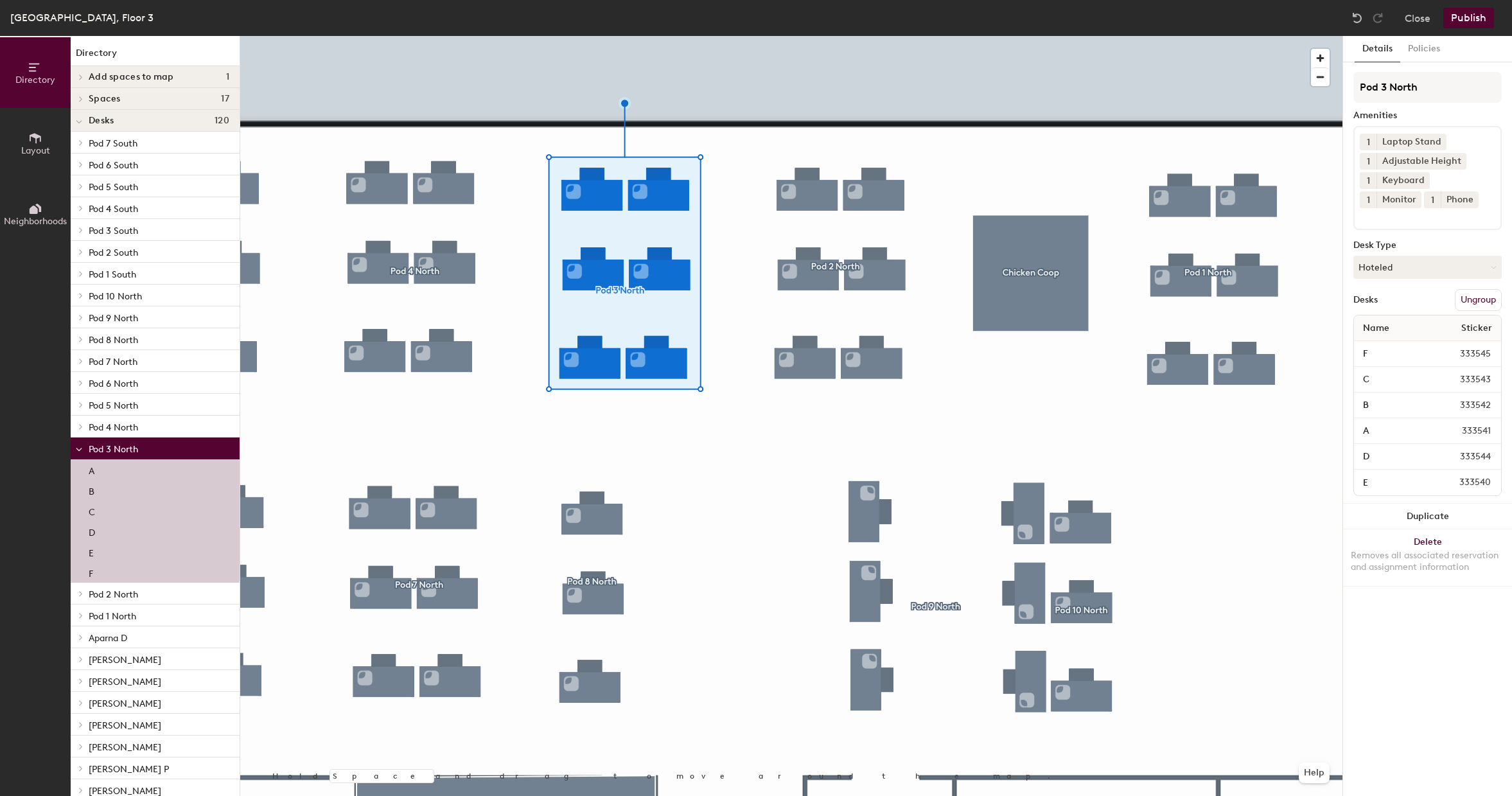
click at [1163, 36] on div at bounding box center [791, 36] width 1102 height 0
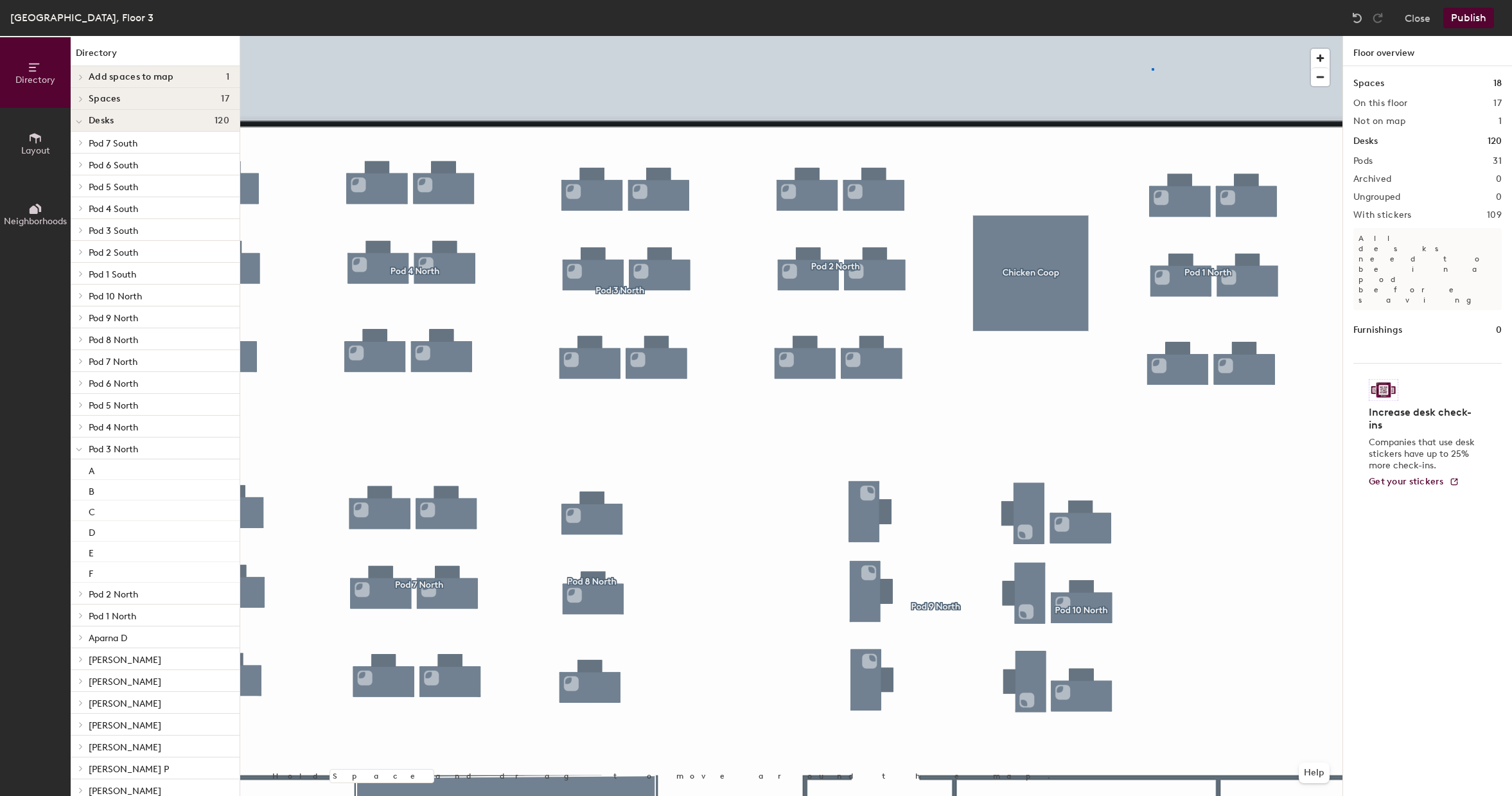
click at [1152, 36] on div at bounding box center [791, 36] width 1102 height 0
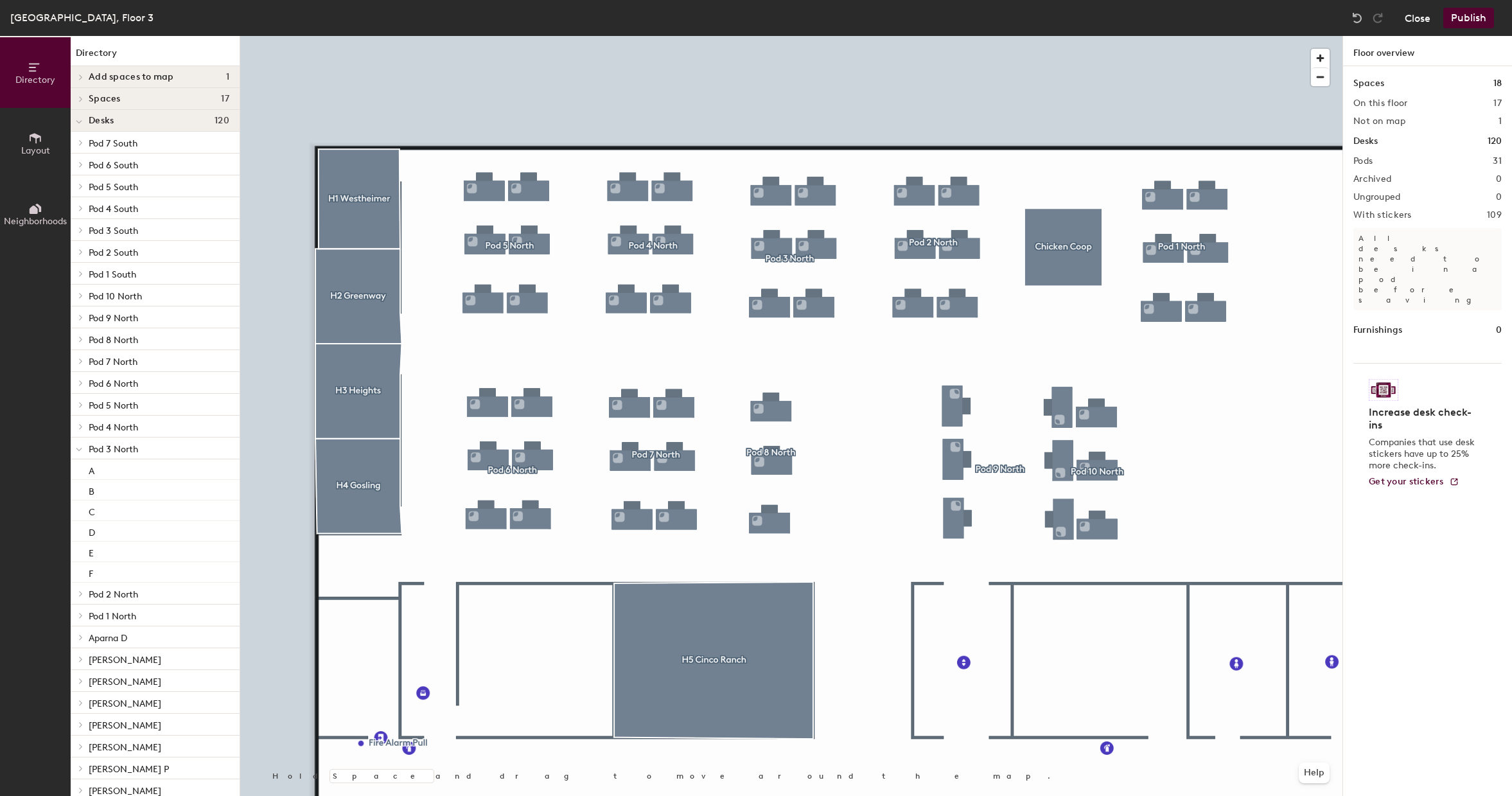
click at [1426, 22] on button "Close" at bounding box center [1417, 18] width 26 height 21
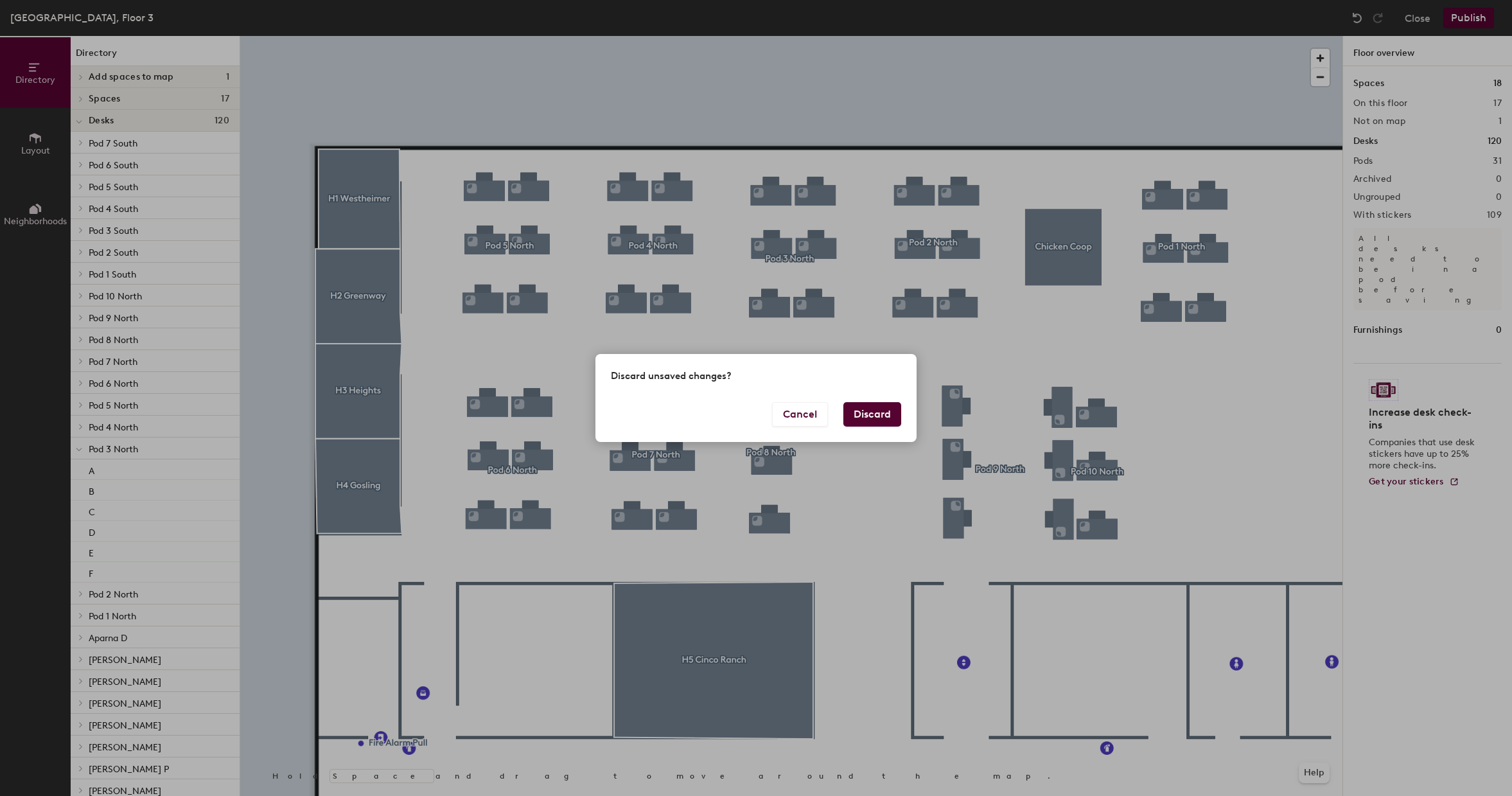
click at [885, 417] on button "Discard" at bounding box center [872, 414] width 58 height 24
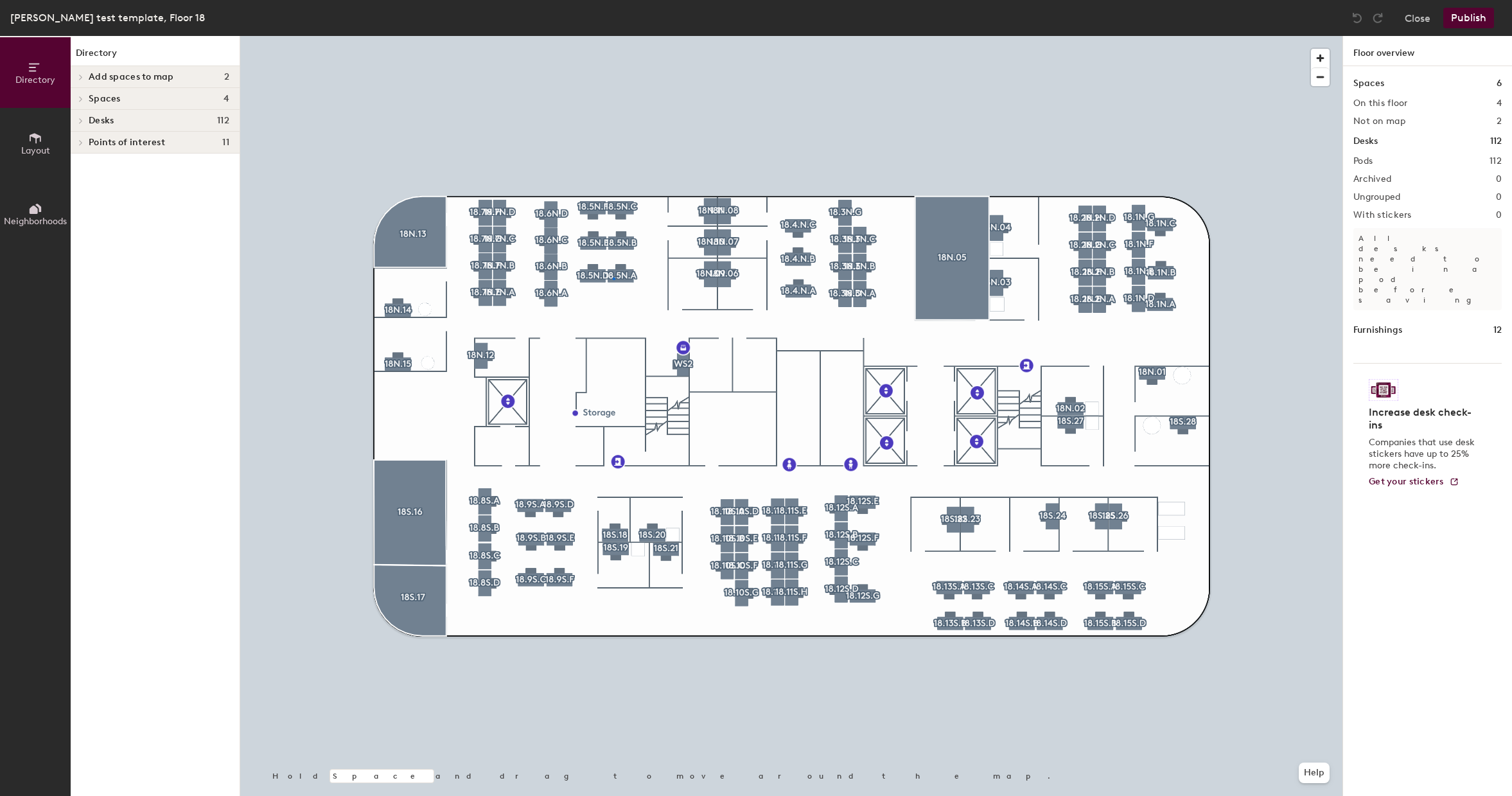
click at [613, 36] on div at bounding box center [791, 36] width 1102 height 0
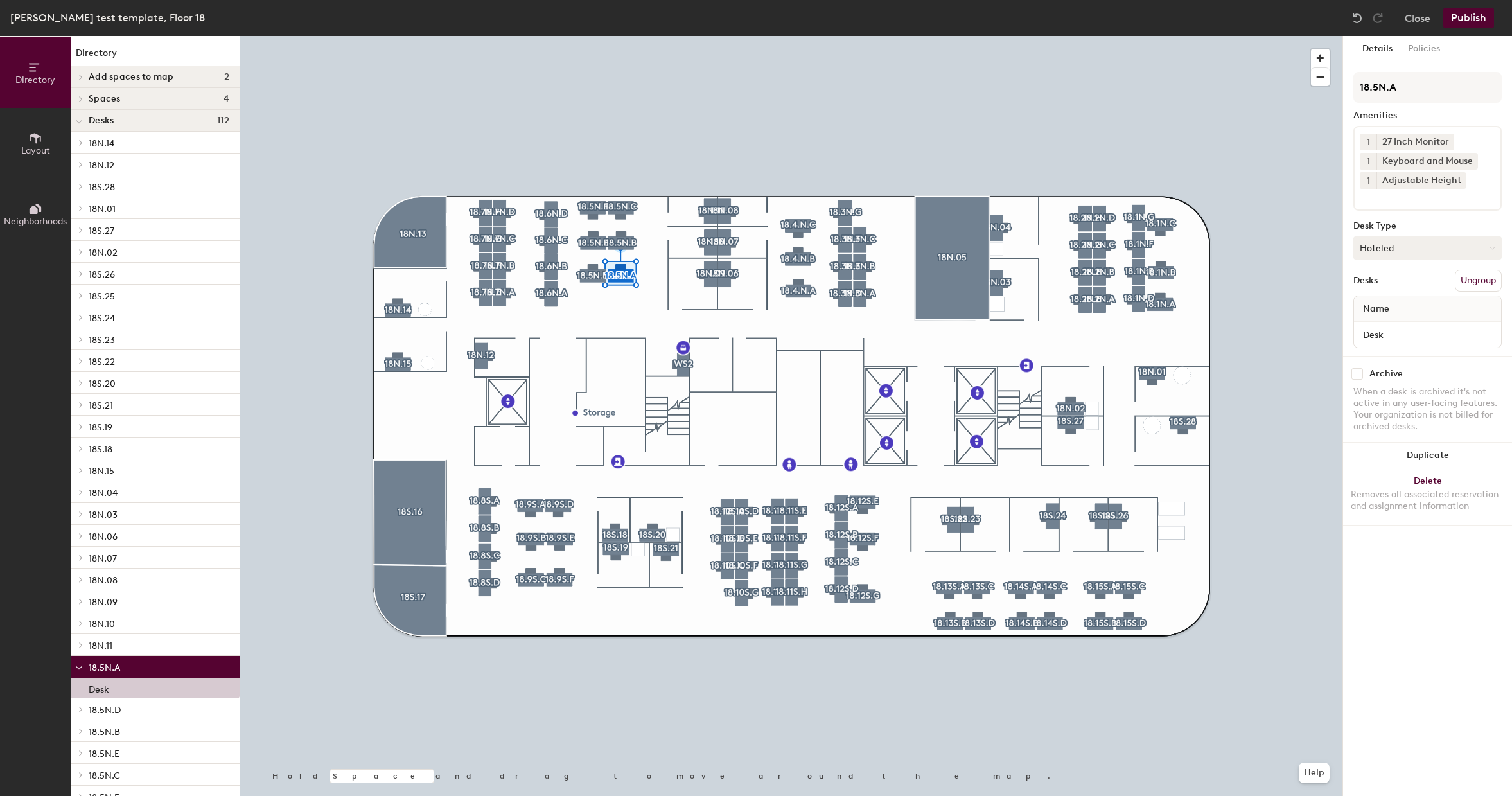
click at [1495, 250] on icon at bounding box center [1492, 248] width 6 height 6
click at [1506, 219] on div "Details Policies 18.5N.A Amenities 1 27 Inch Monitor 1 Keyboard and Mouse 1 Adj…" at bounding box center [1428, 416] width 169 height 760
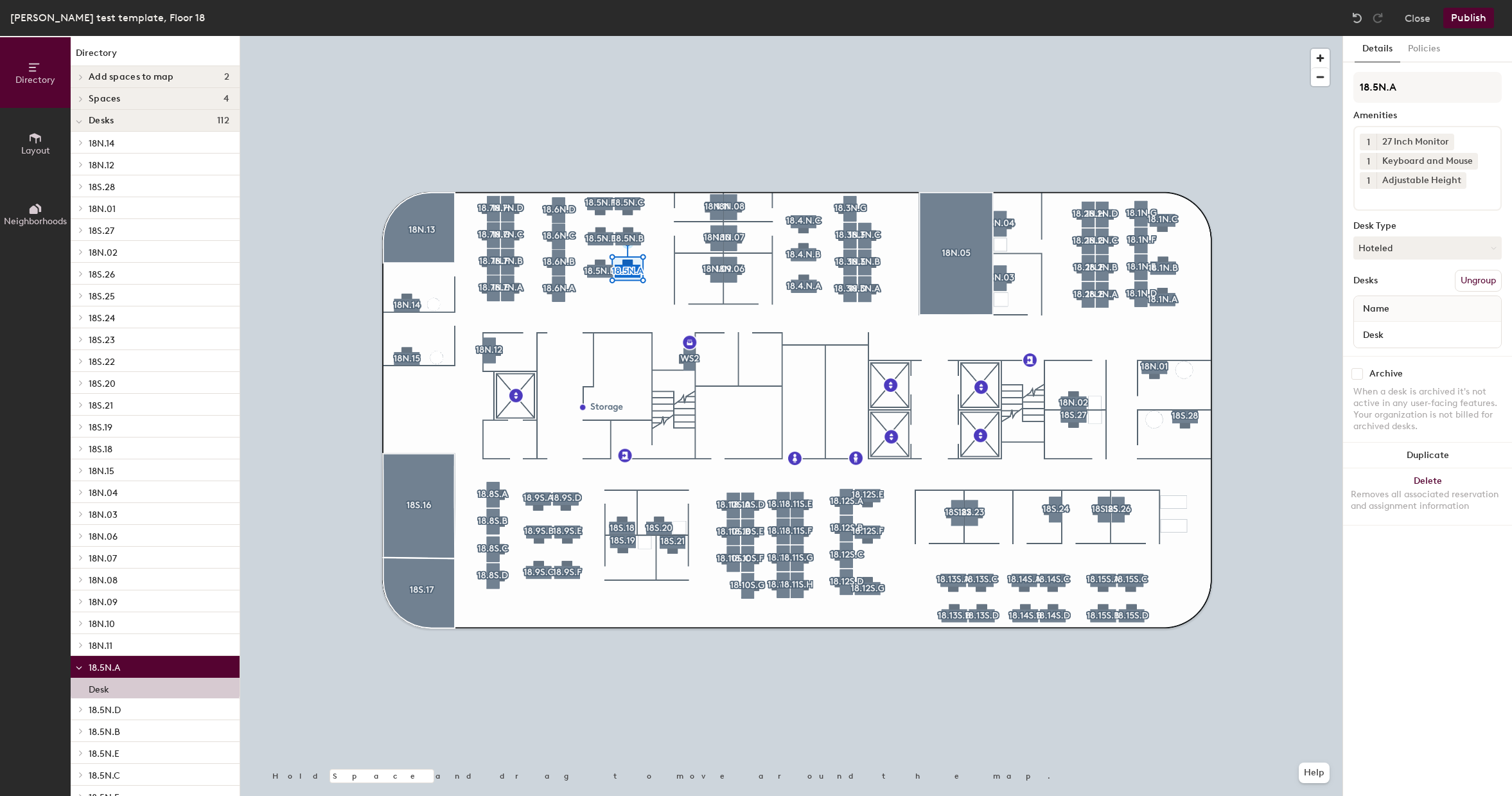
click at [715, 36] on div at bounding box center [791, 36] width 1102 height 0
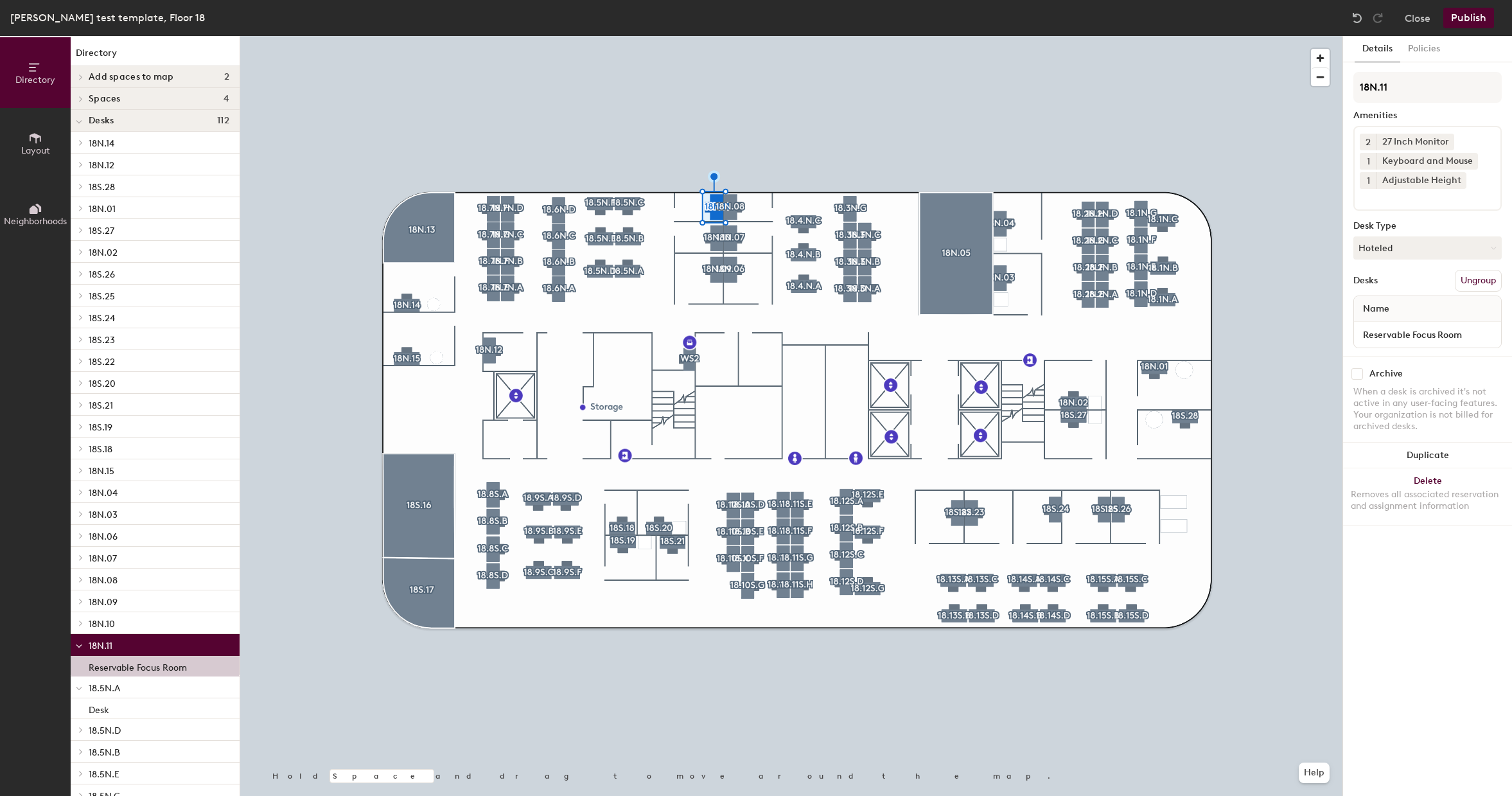
click at [81, 121] on icon at bounding box center [79, 122] width 6 height 5
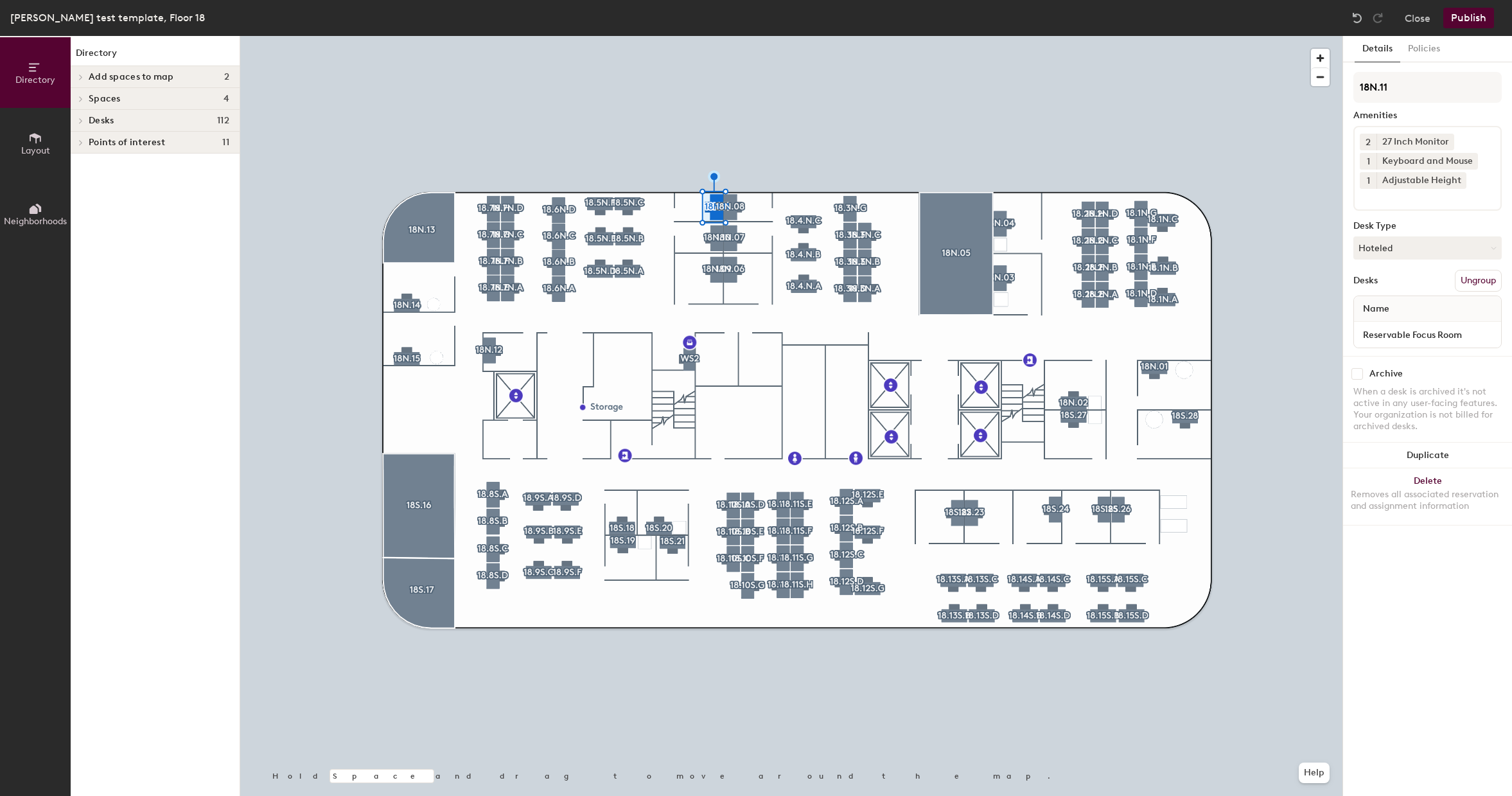
click at [80, 120] on icon at bounding box center [81, 121] width 3 height 5
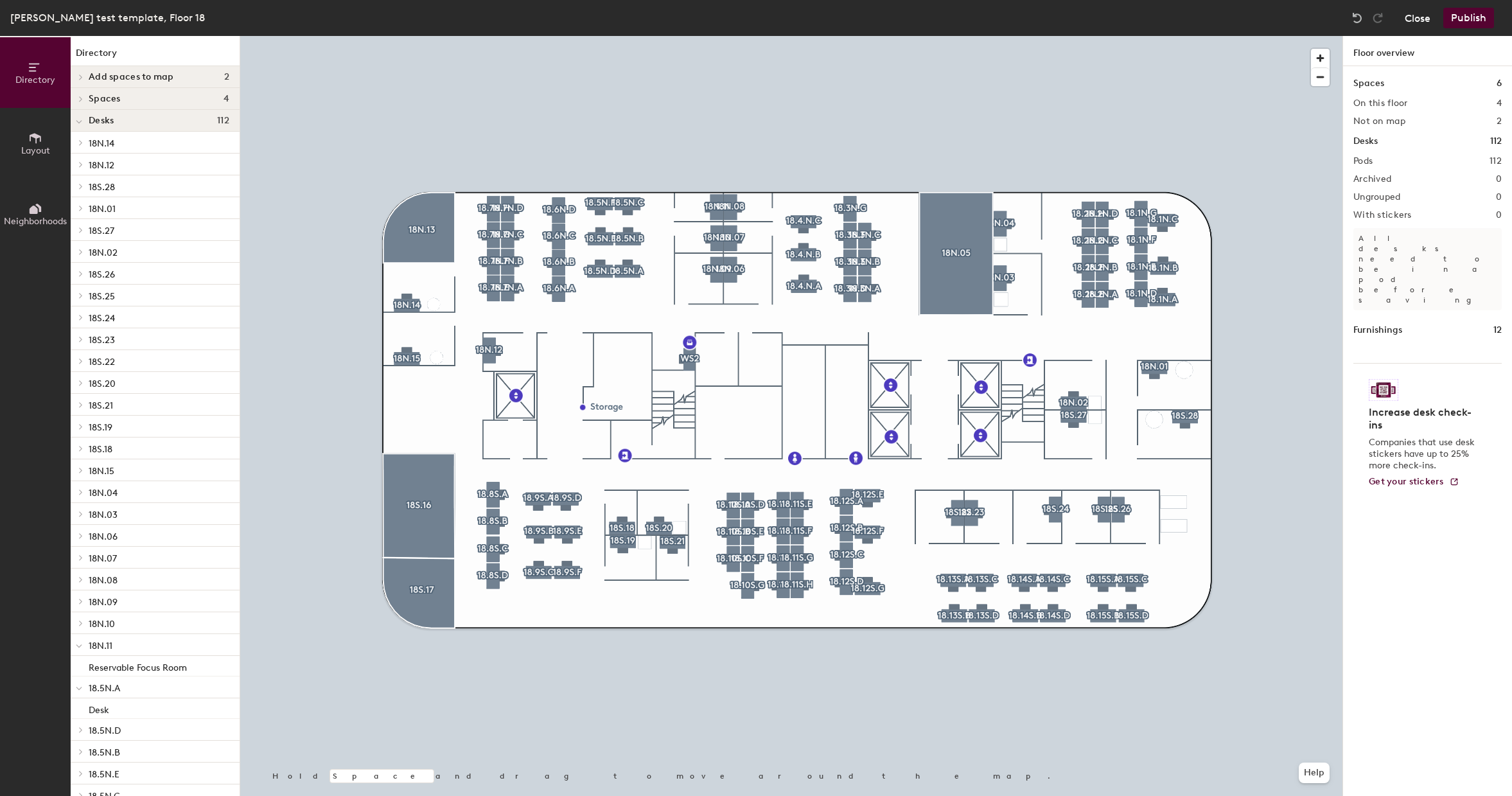
click at [1412, 22] on button "Close" at bounding box center [1417, 18] width 26 height 21
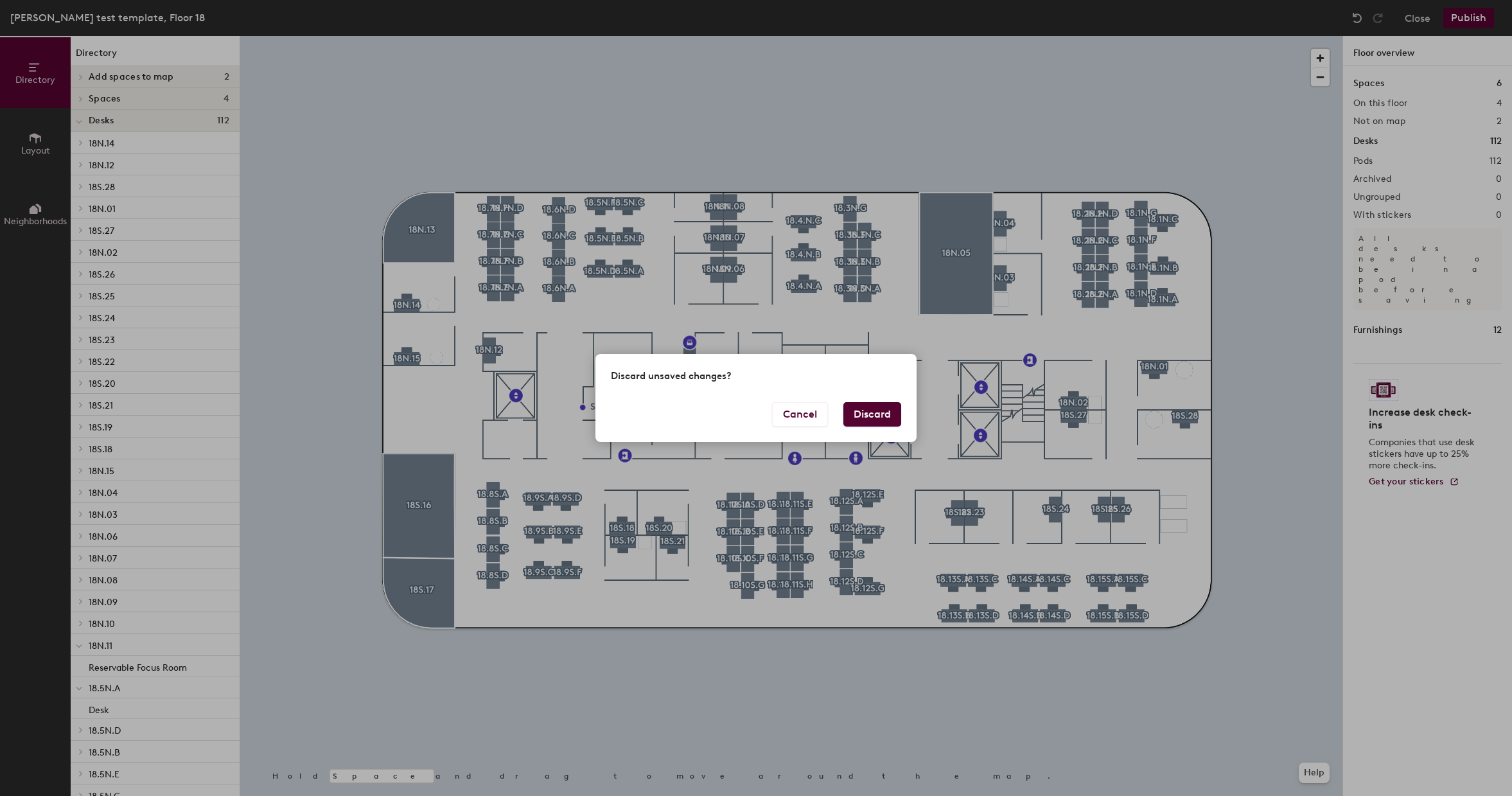
click at [871, 413] on button "Discard" at bounding box center [872, 414] width 58 height 24
